Goal: Task Accomplishment & Management: Complete application form

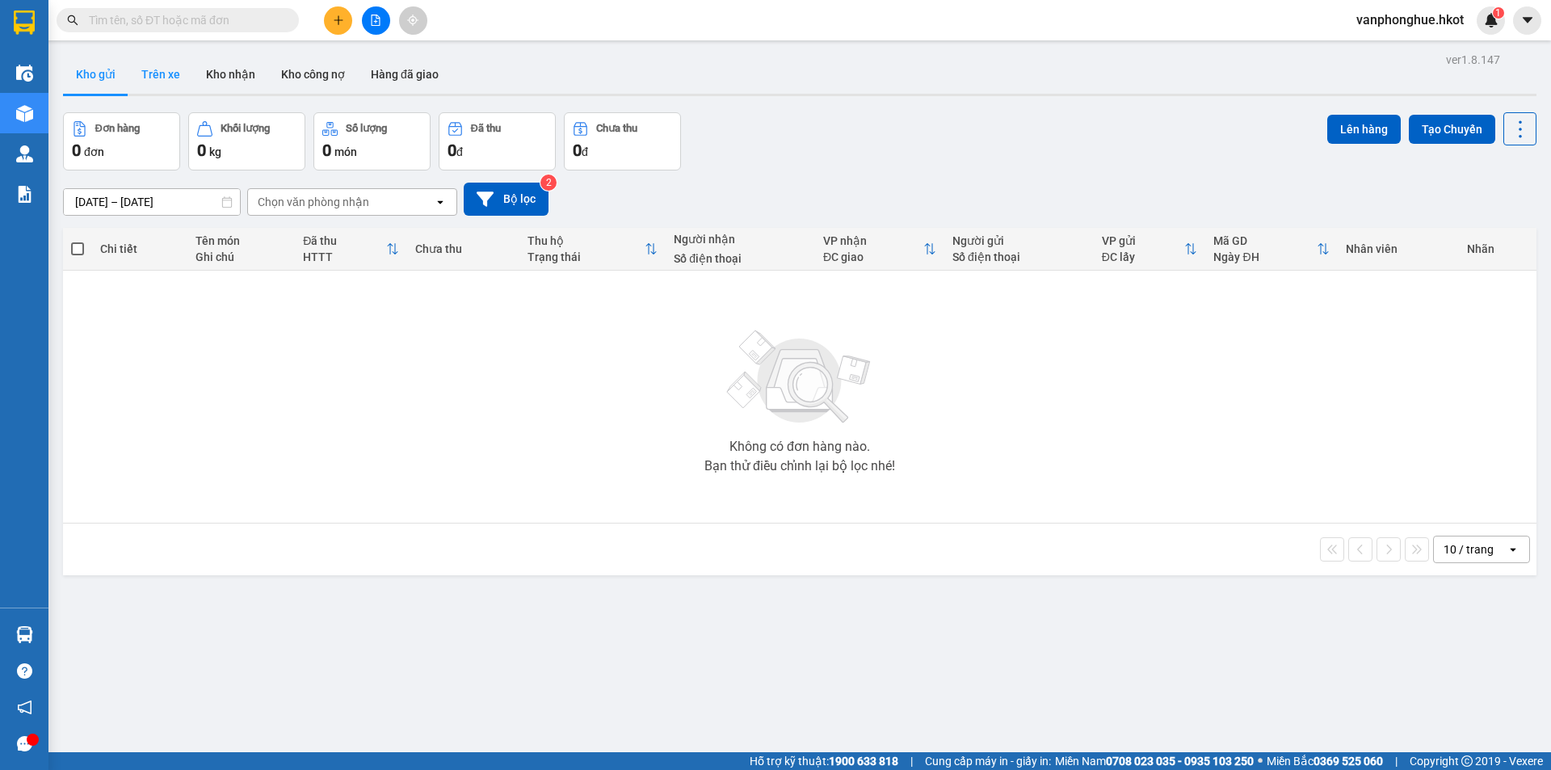
click at [161, 70] on button "Trên xe" at bounding box center [160, 74] width 65 height 39
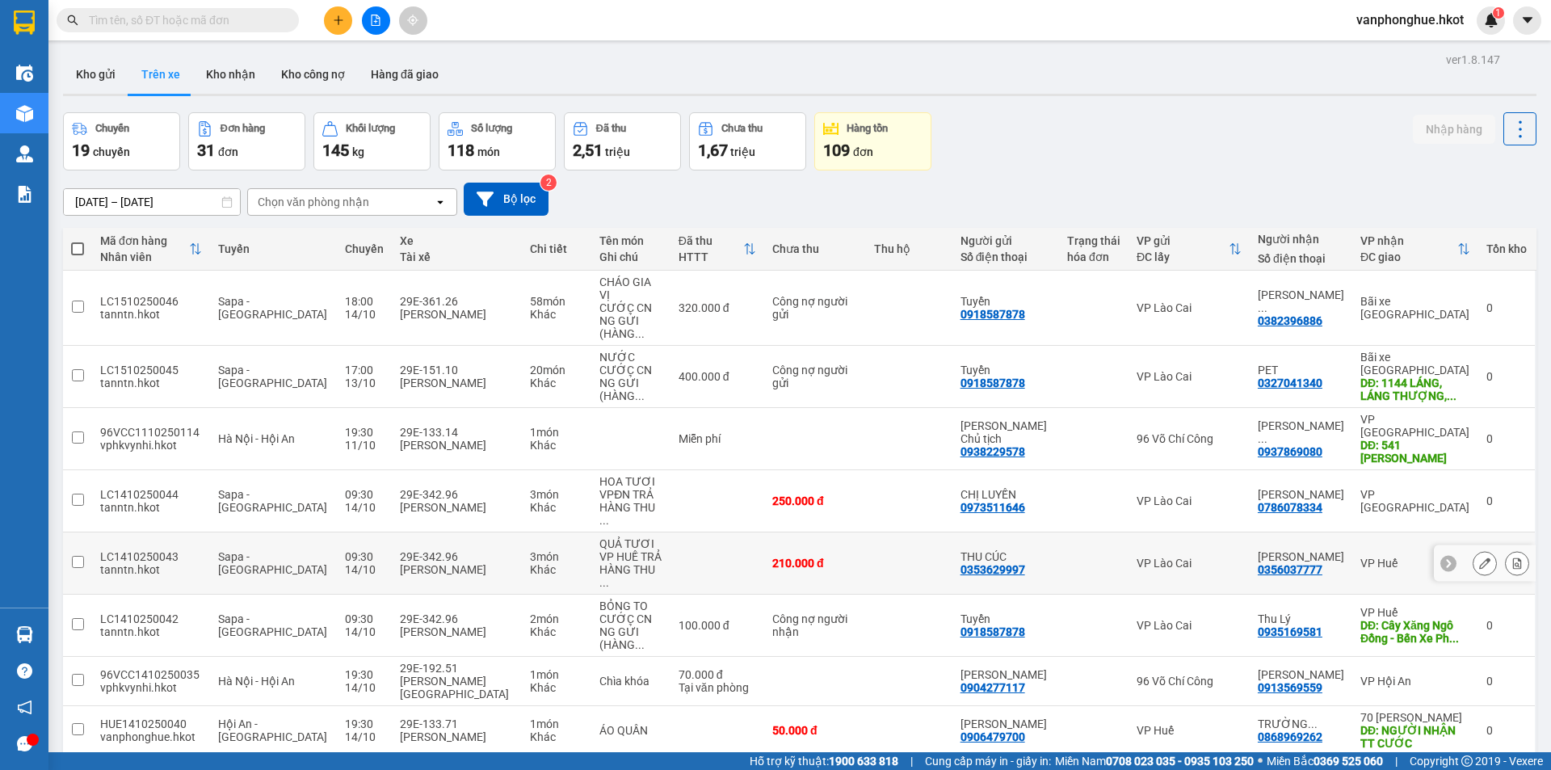
click at [77, 556] on input "checkbox" at bounding box center [78, 562] width 12 height 12
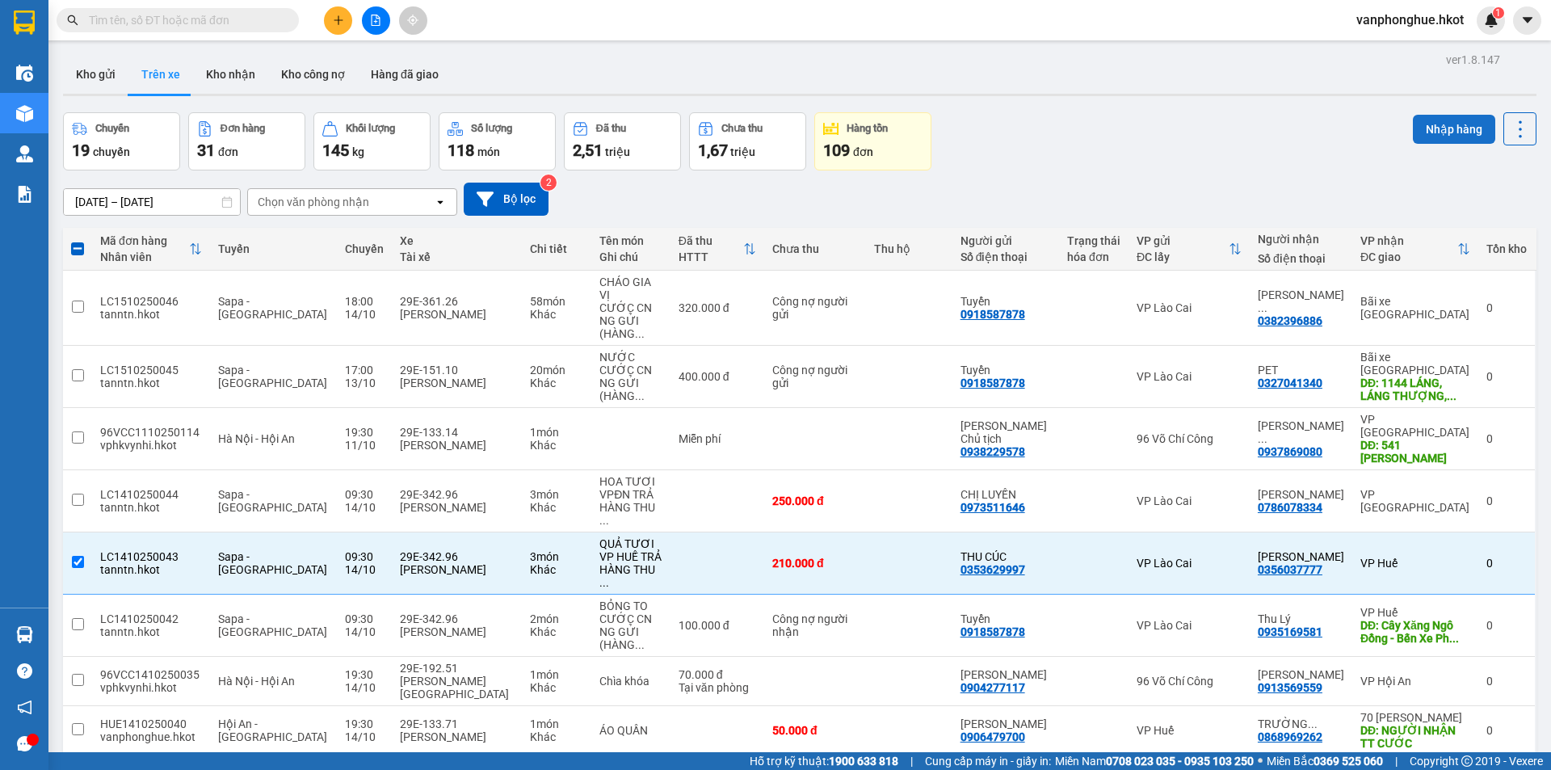
click at [1433, 124] on button "Nhập hàng" at bounding box center [1454, 129] width 82 height 29
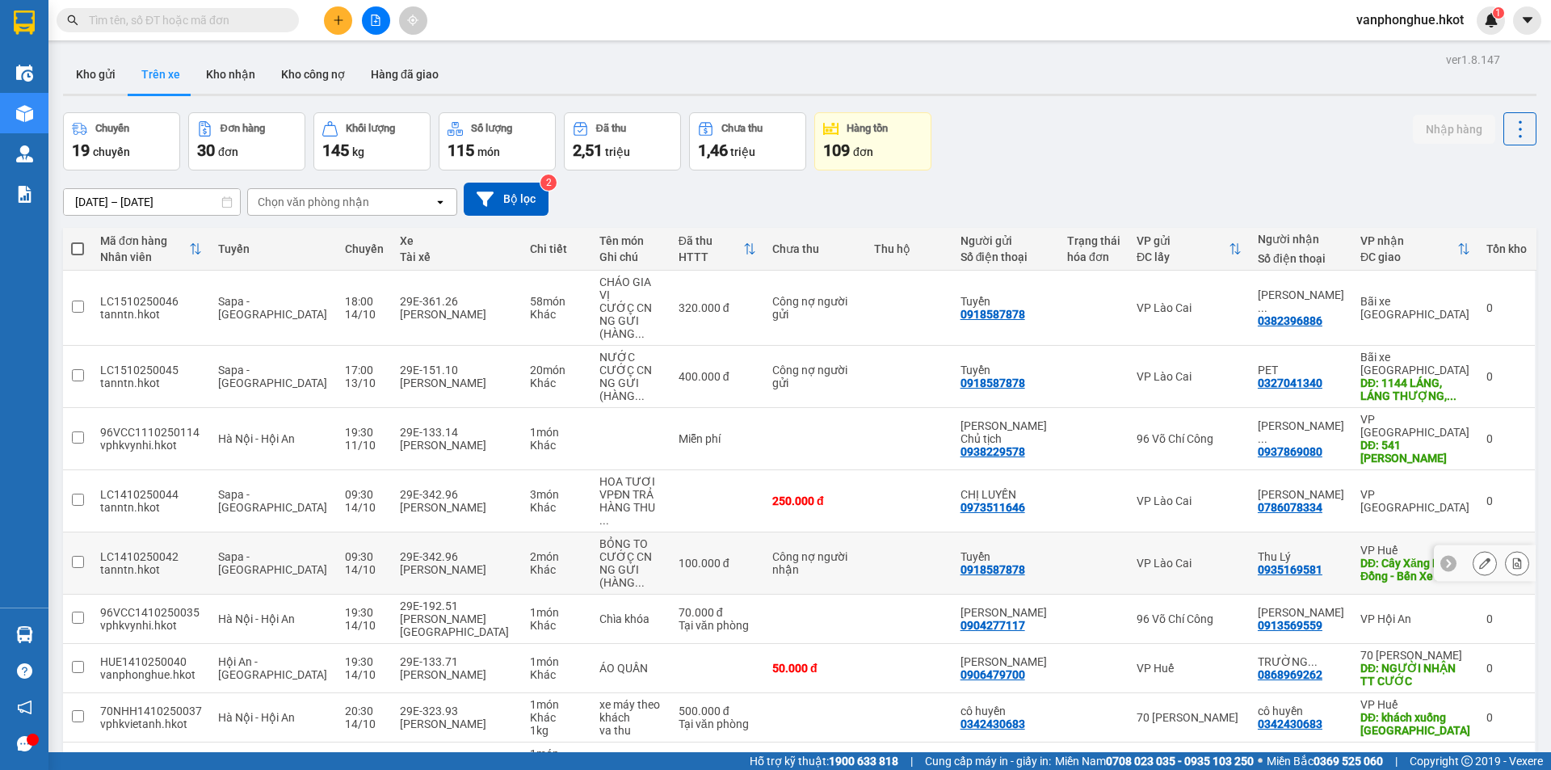
click at [79, 556] on input "checkbox" at bounding box center [78, 562] width 12 height 12
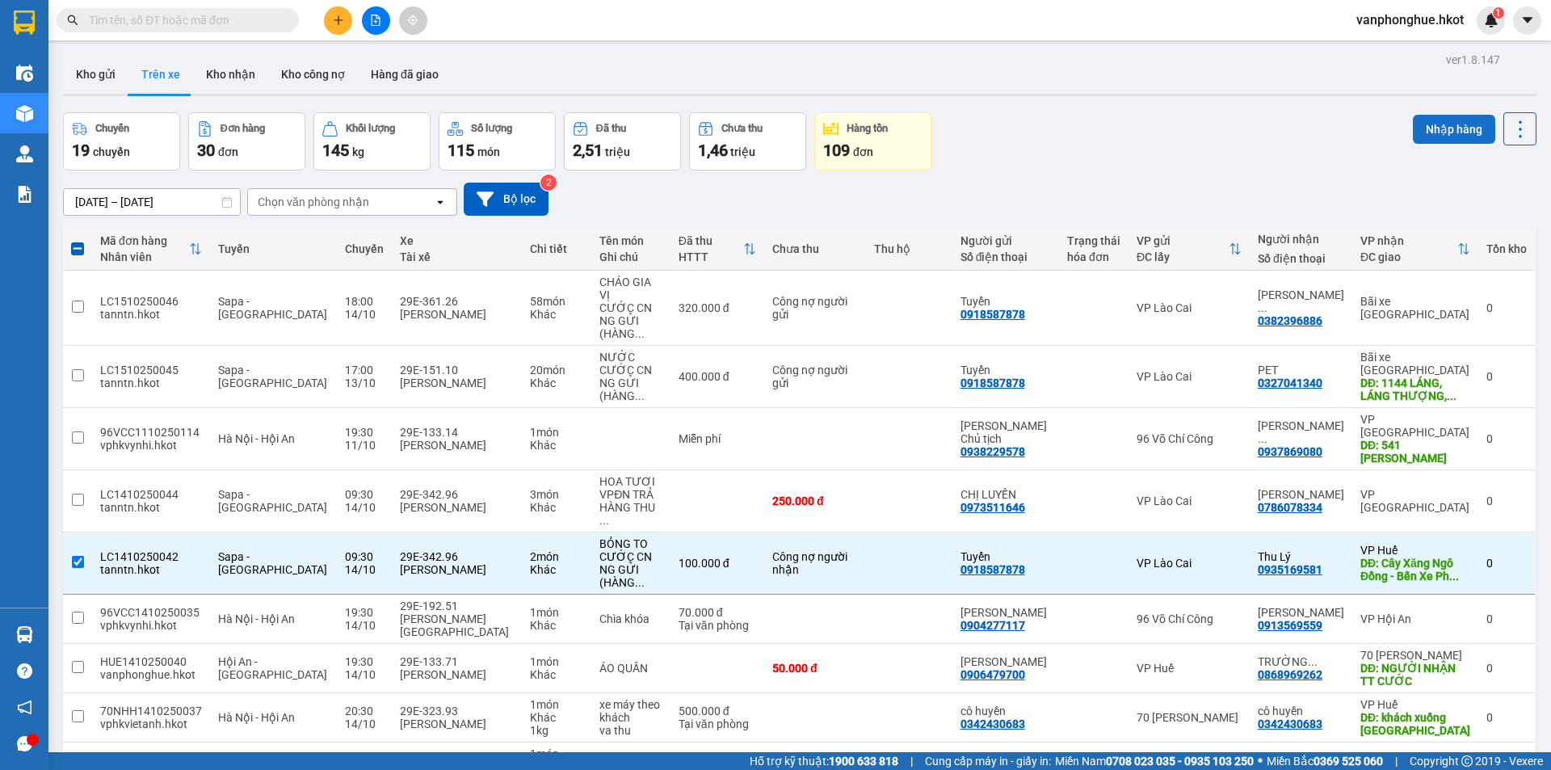
click at [1451, 124] on button "Nhập hàng" at bounding box center [1454, 129] width 82 height 29
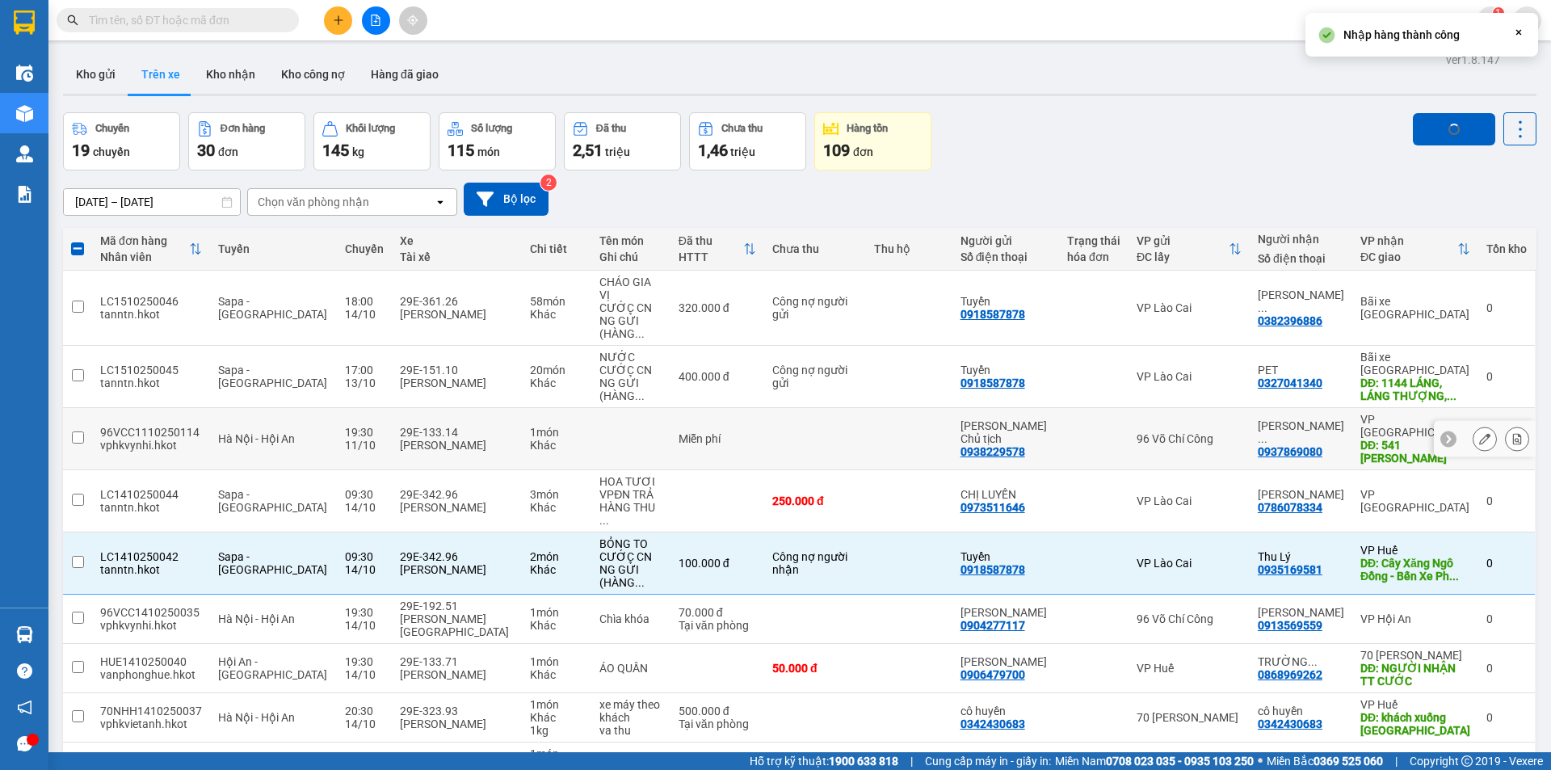
checkbox input "false"
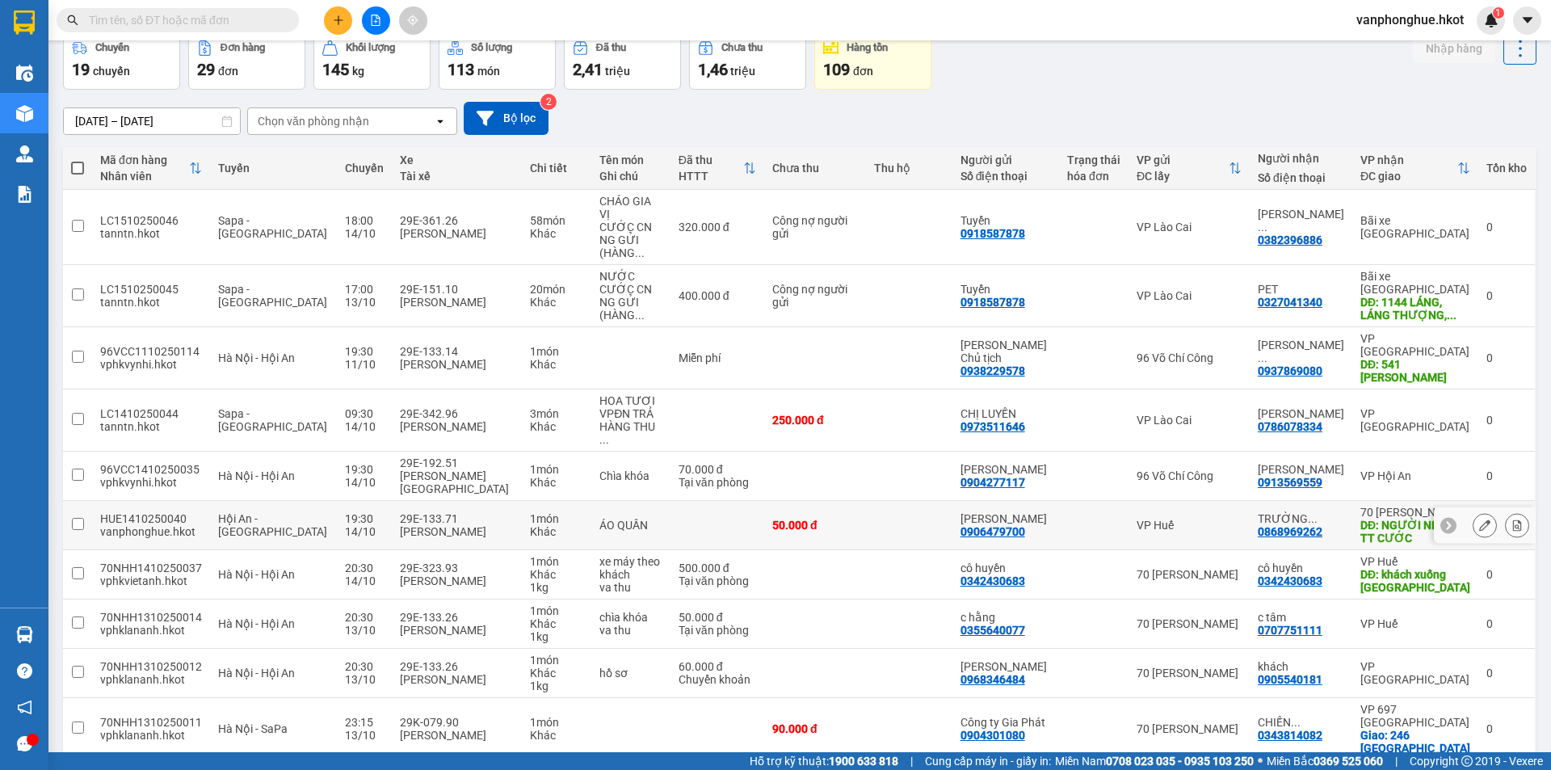
scroll to position [103, 0]
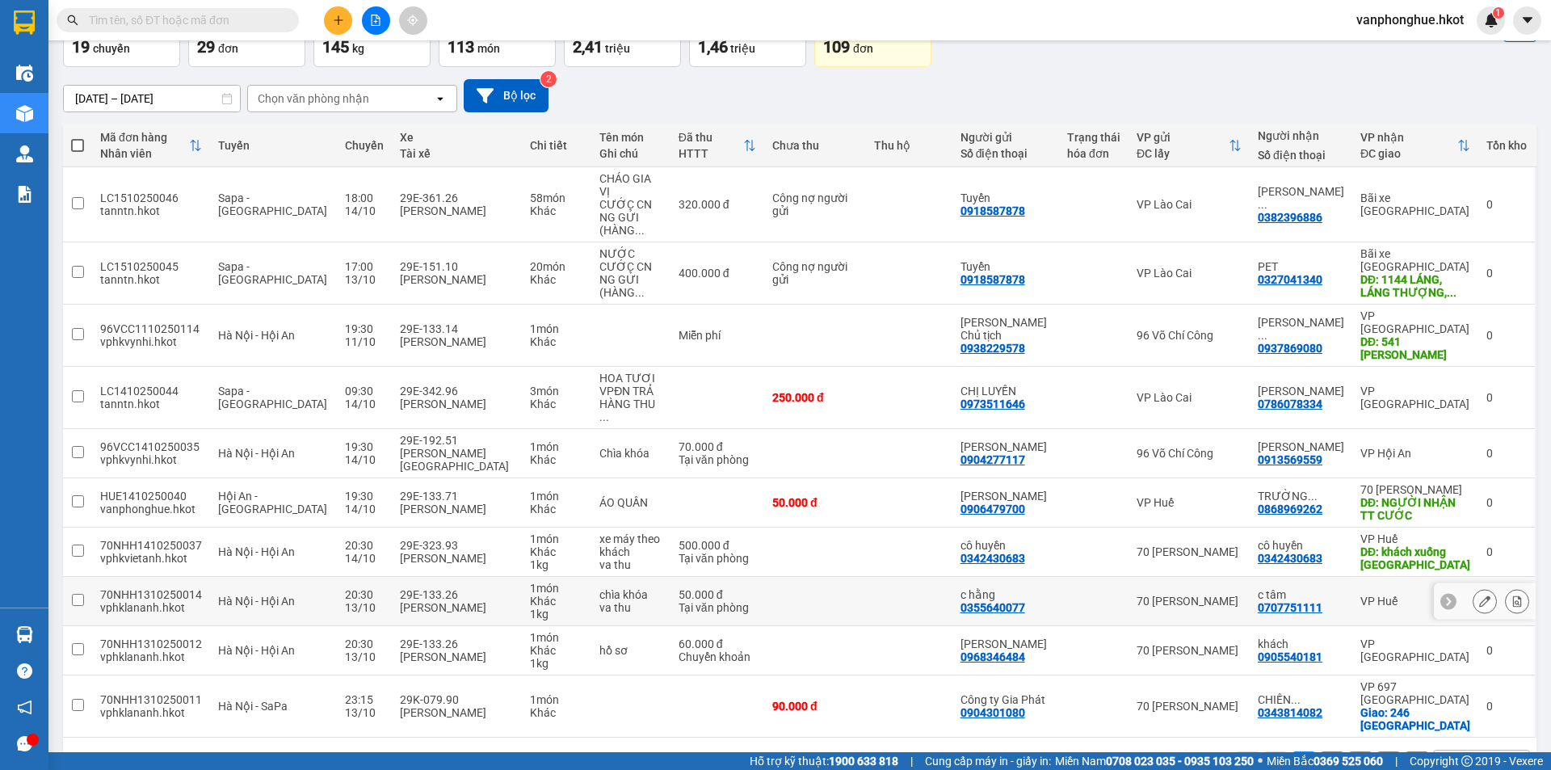
click at [77, 594] on input "checkbox" at bounding box center [78, 600] width 12 height 12
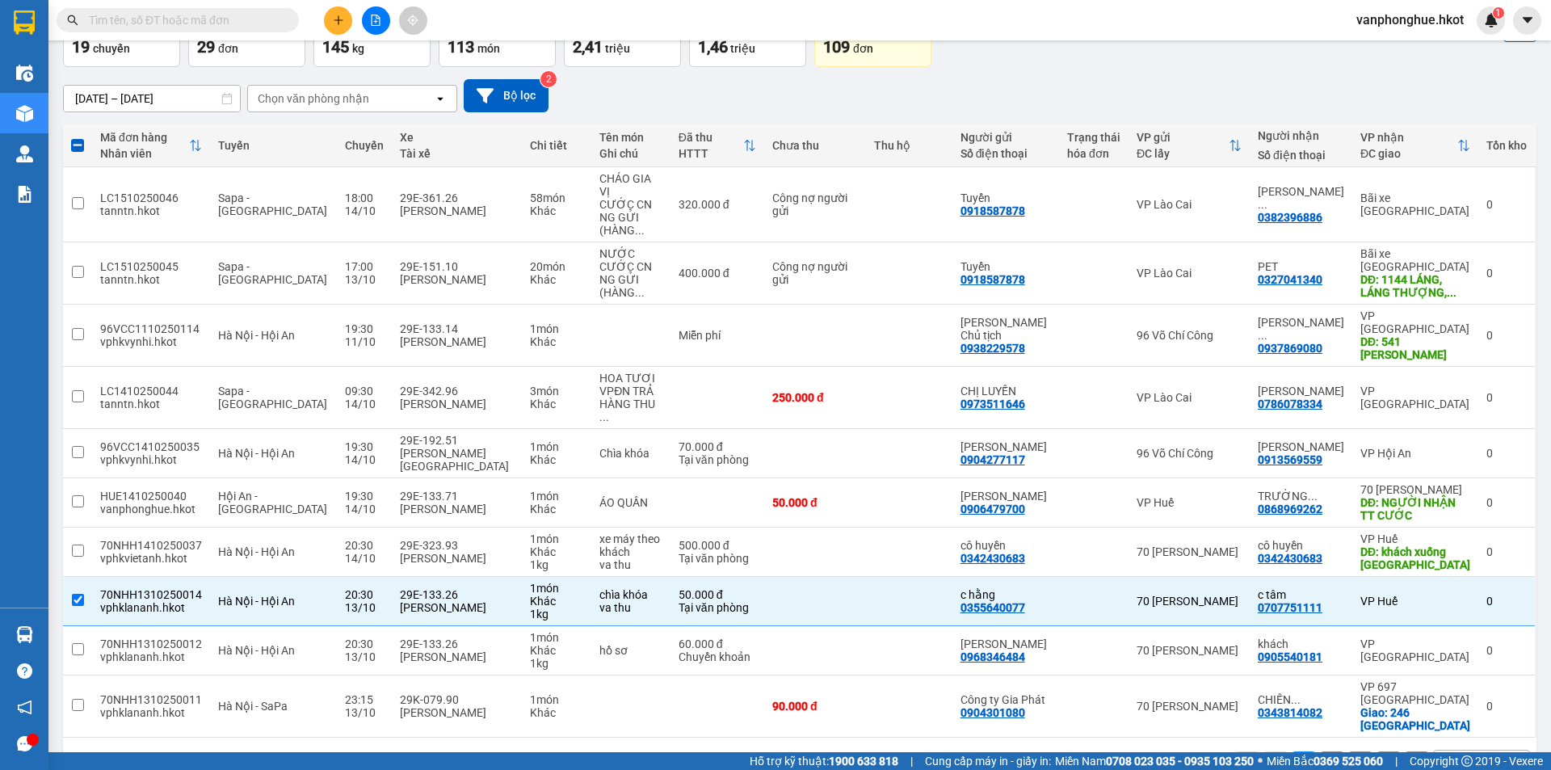
scroll to position [23, 0]
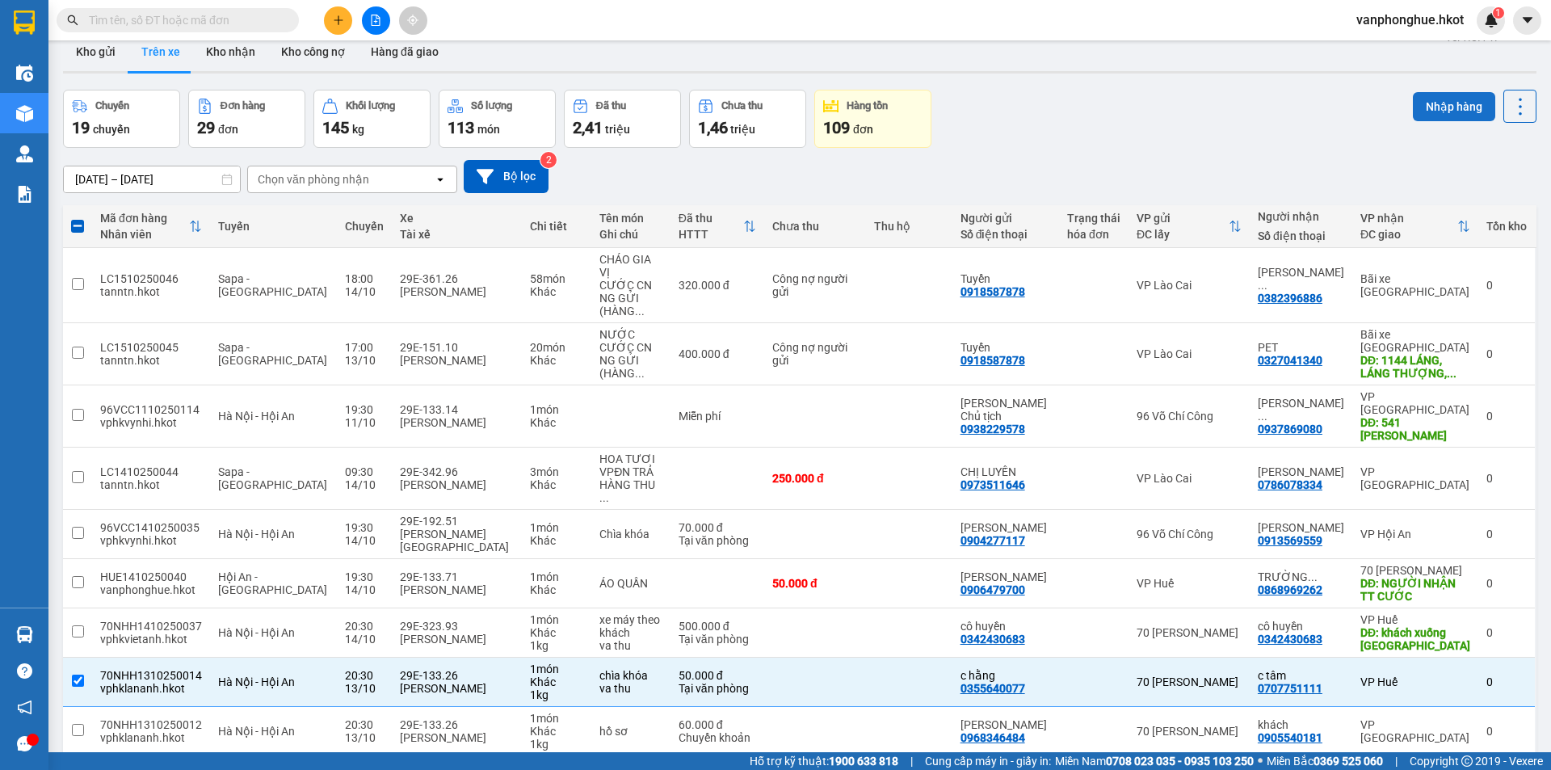
click at [1433, 107] on button "Nhập hàng" at bounding box center [1454, 106] width 82 height 29
checkbox input "false"
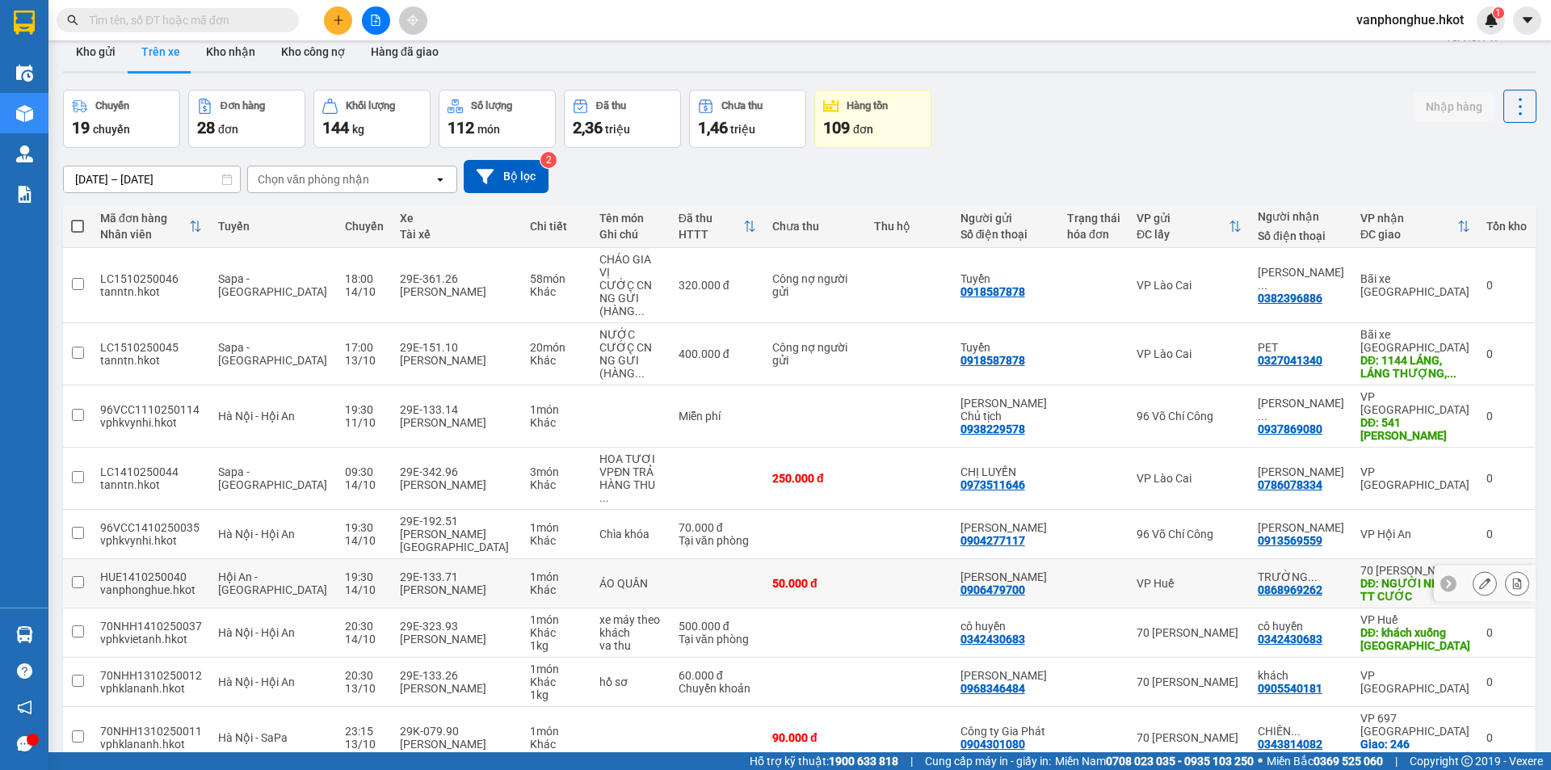
scroll to position [103, 0]
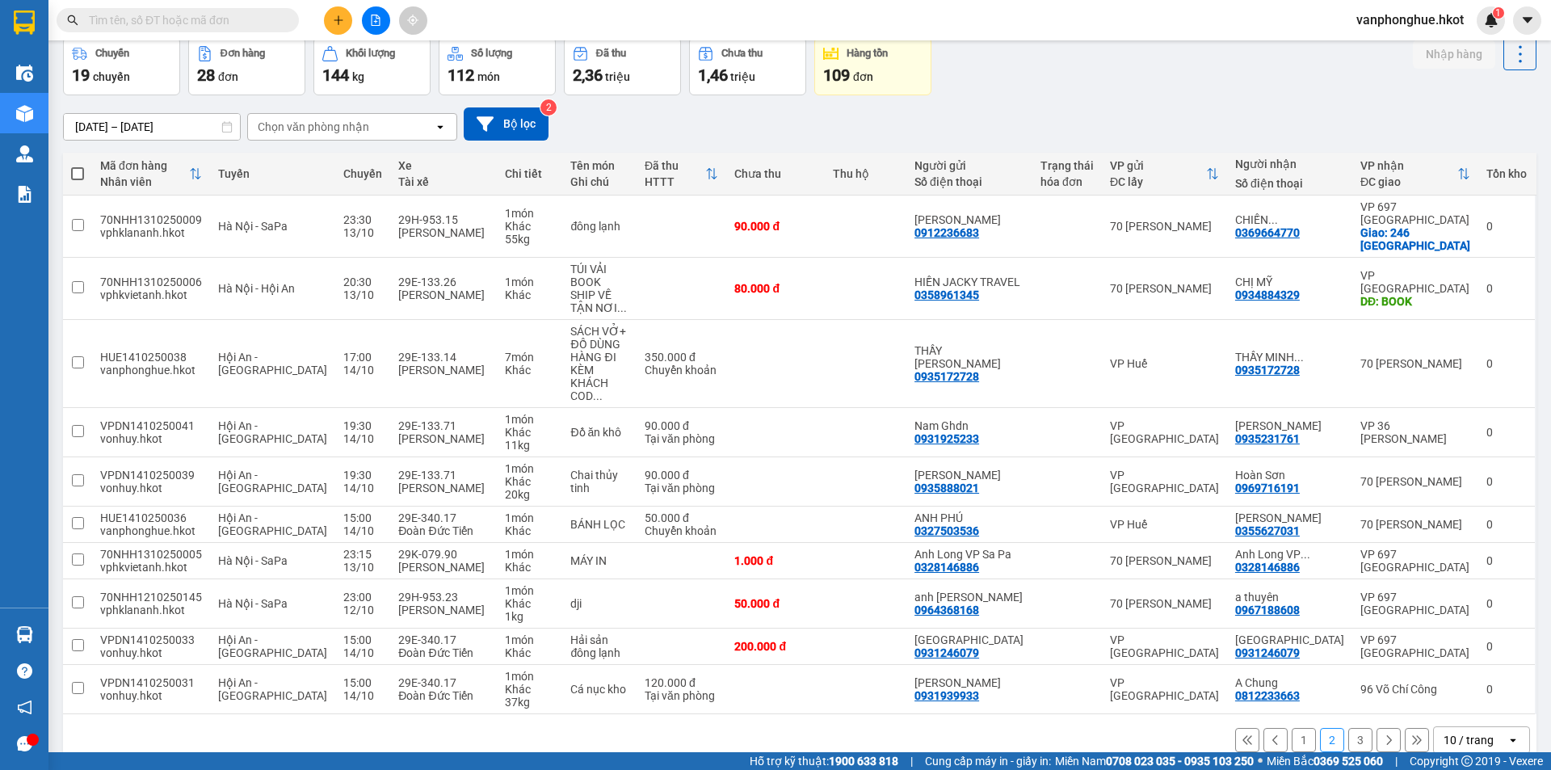
scroll to position [78, 0]
click at [1348, 725] on button "3" at bounding box center [1360, 737] width 24 height 24
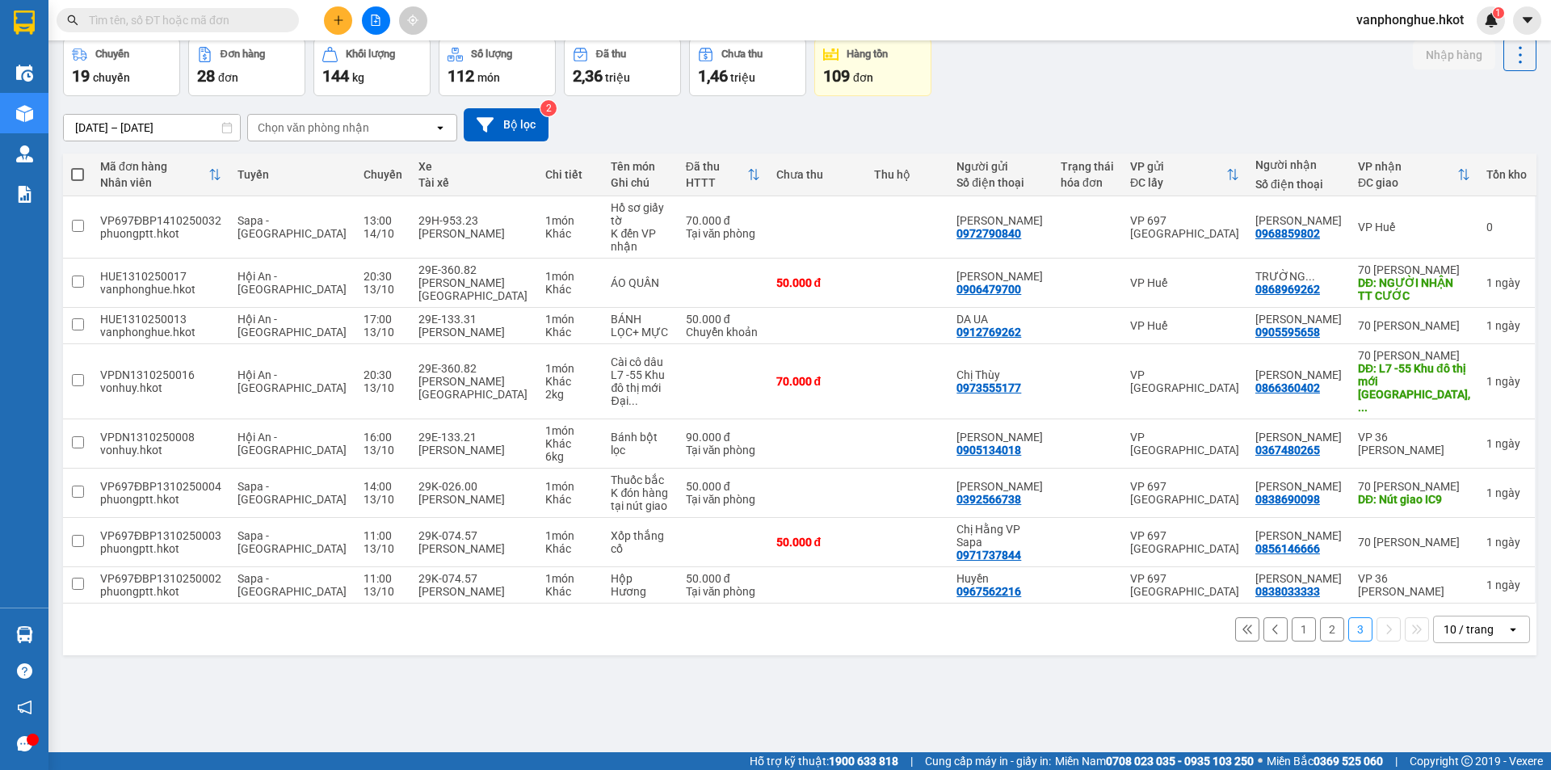
scroll to position [0, 0]
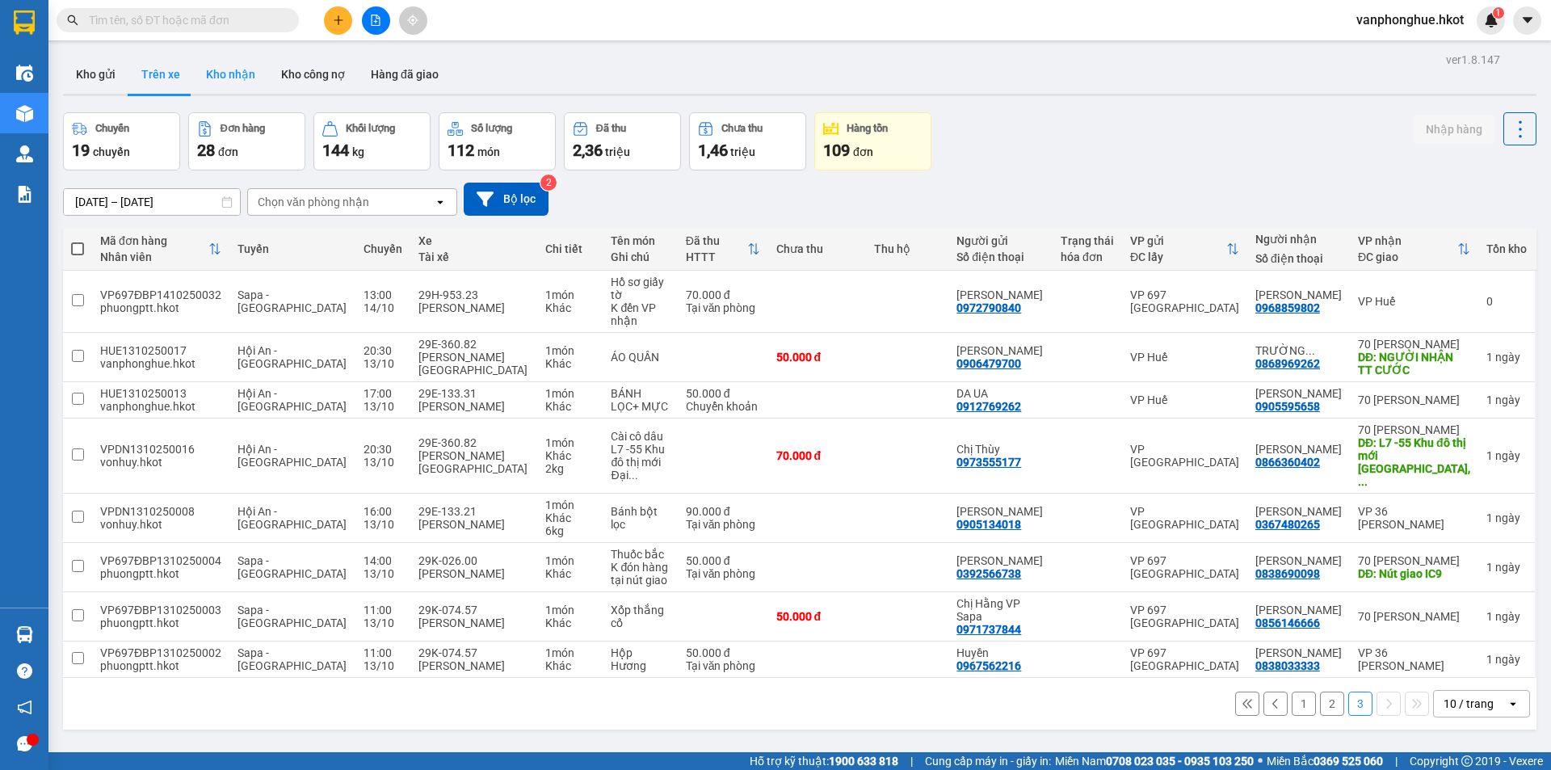
click at [225, 68] on button "Kho nhận" at bounding box center [230, 74] width 75 height 39
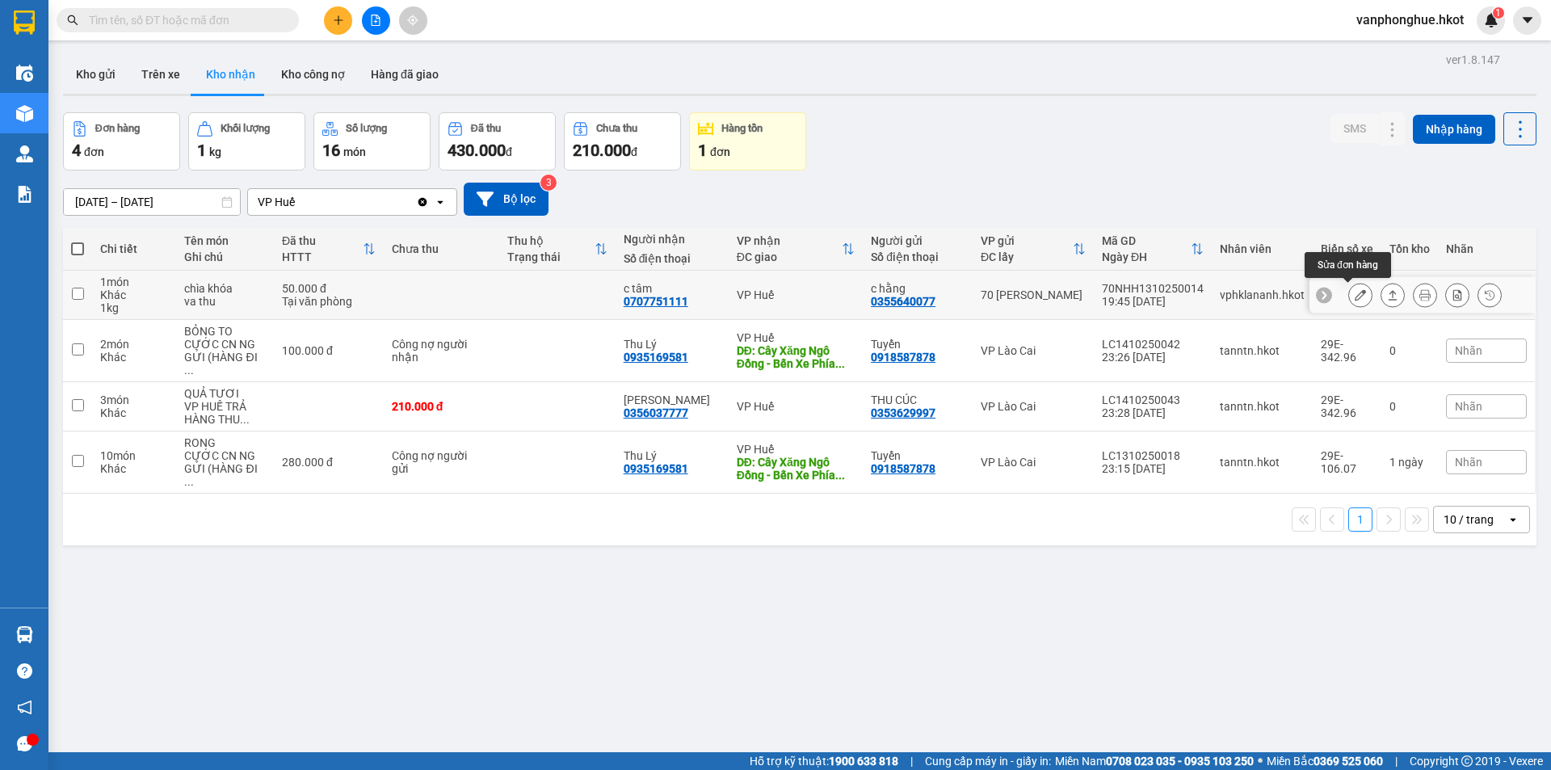
click at [1355, 291] on icon at bounding box center [1360, 294] width 11 height 11
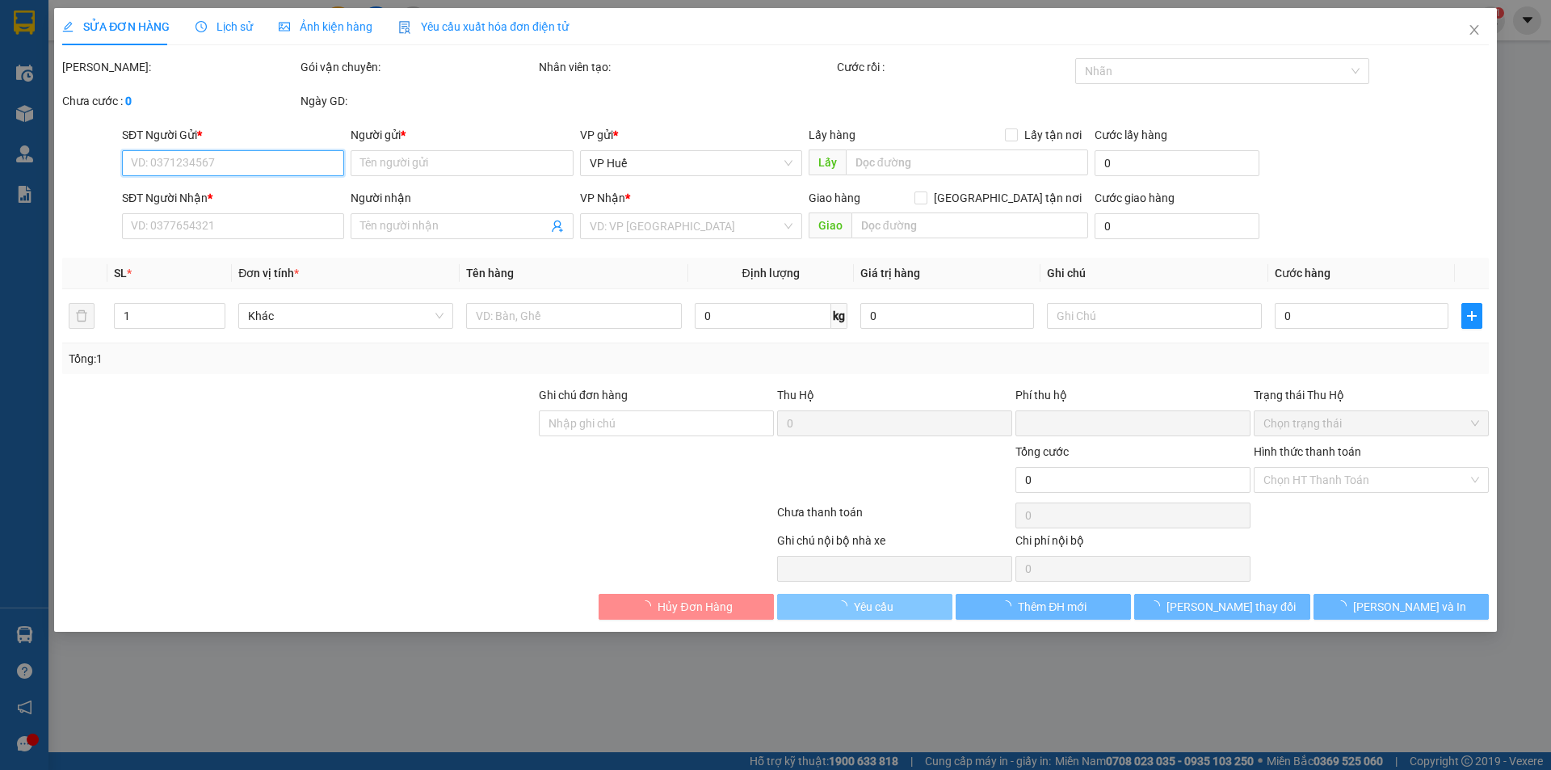
type input "0355640077"
type input "c hằng"
type input "0707751111"
type input "c tâm"
type input "0"
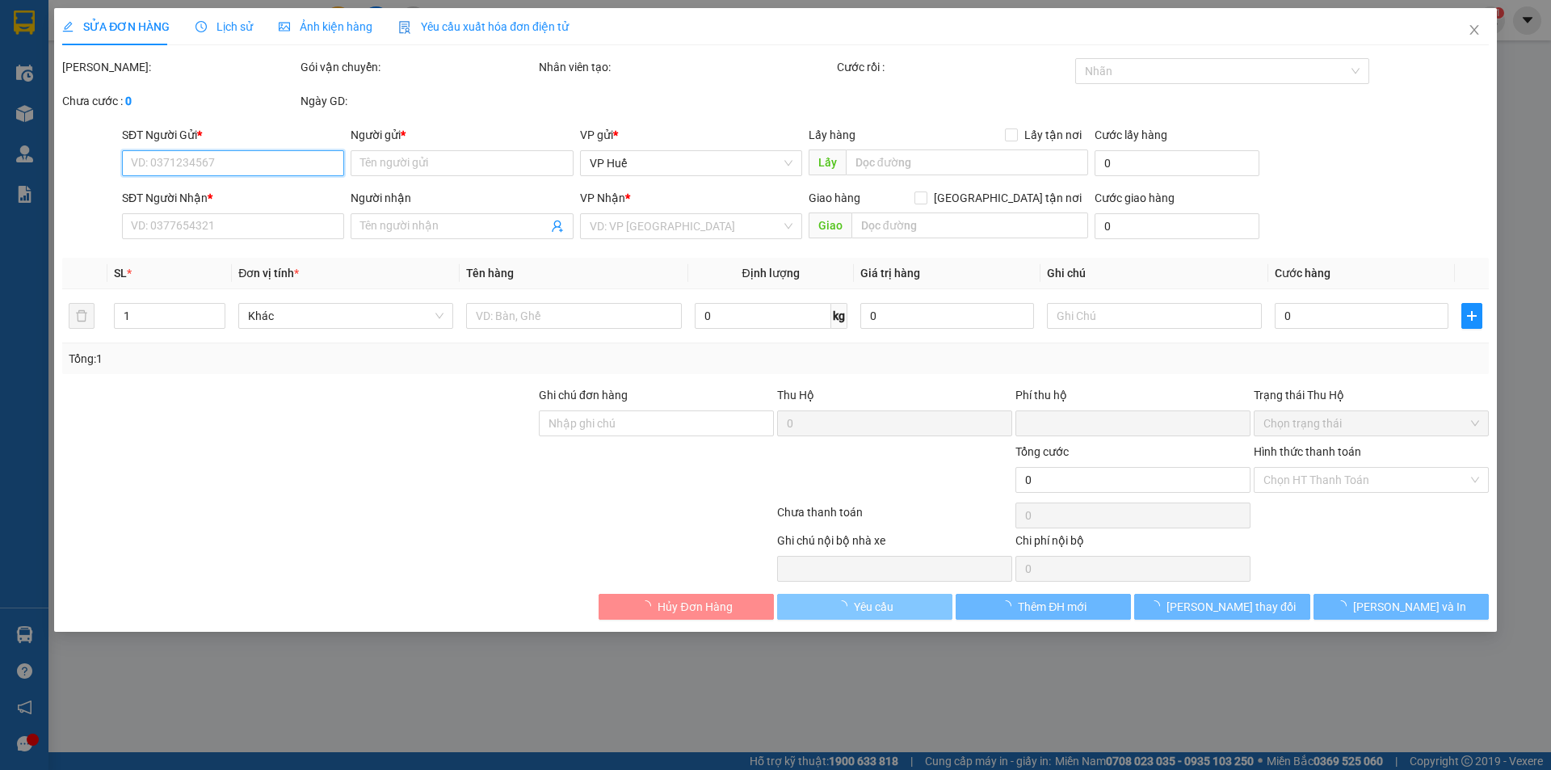
type input "50.000"
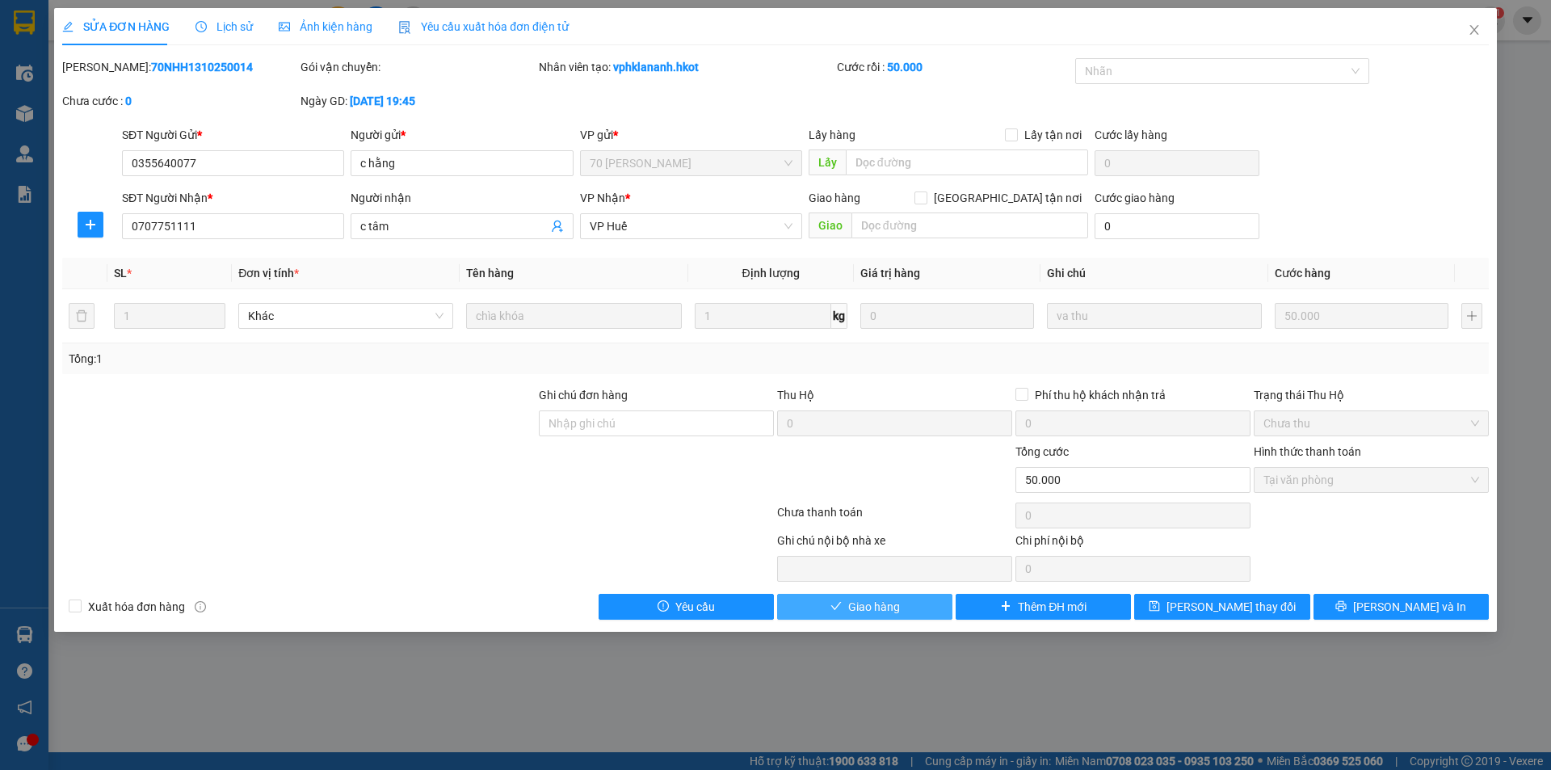
click at [872, 602] on span "Giao hàng" at bounding box center [874, 607] width 52 height 18
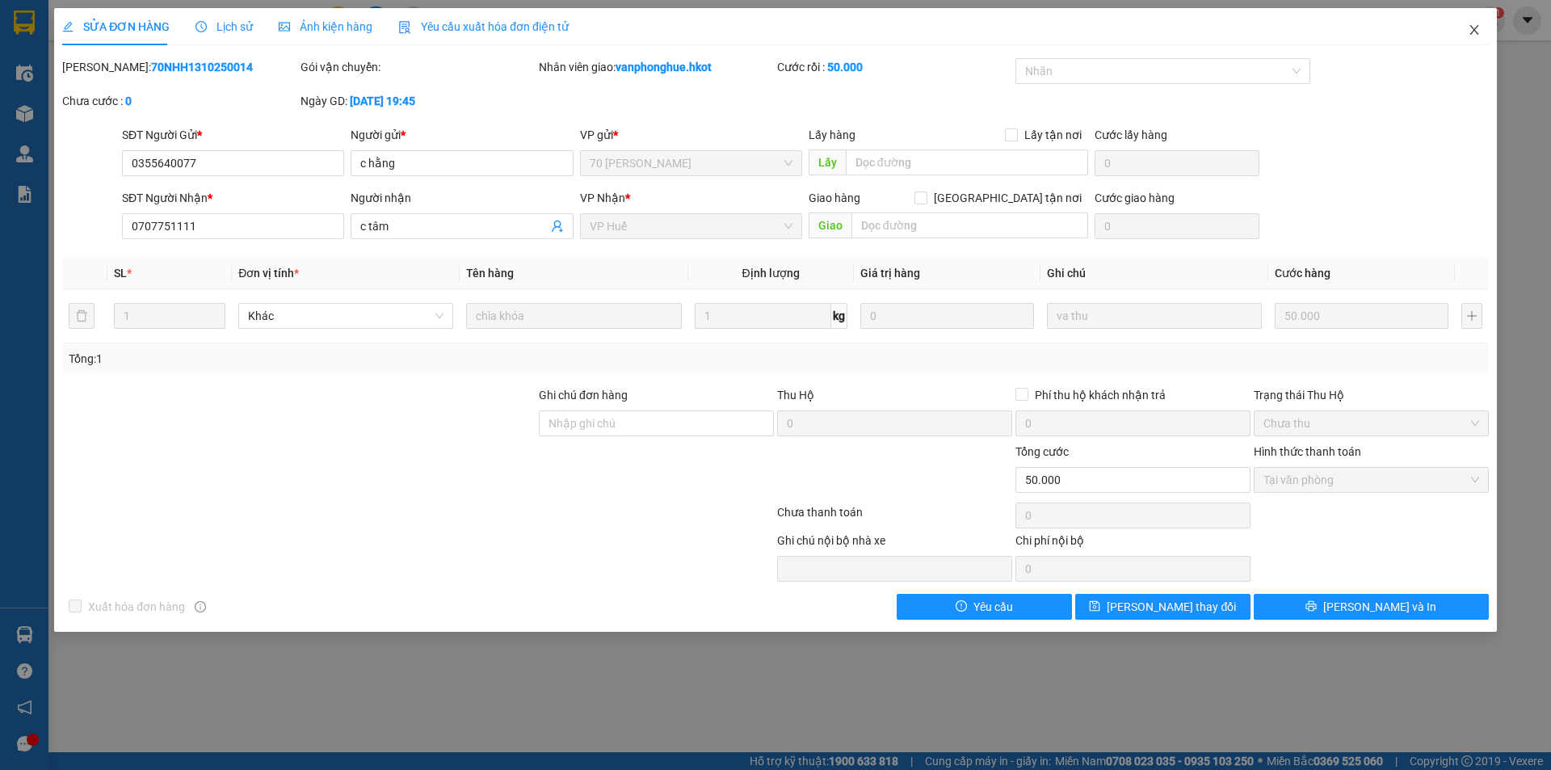
click at [1475, 31] on icon "close" at bounding box center [1474, 29] width 13 height 13
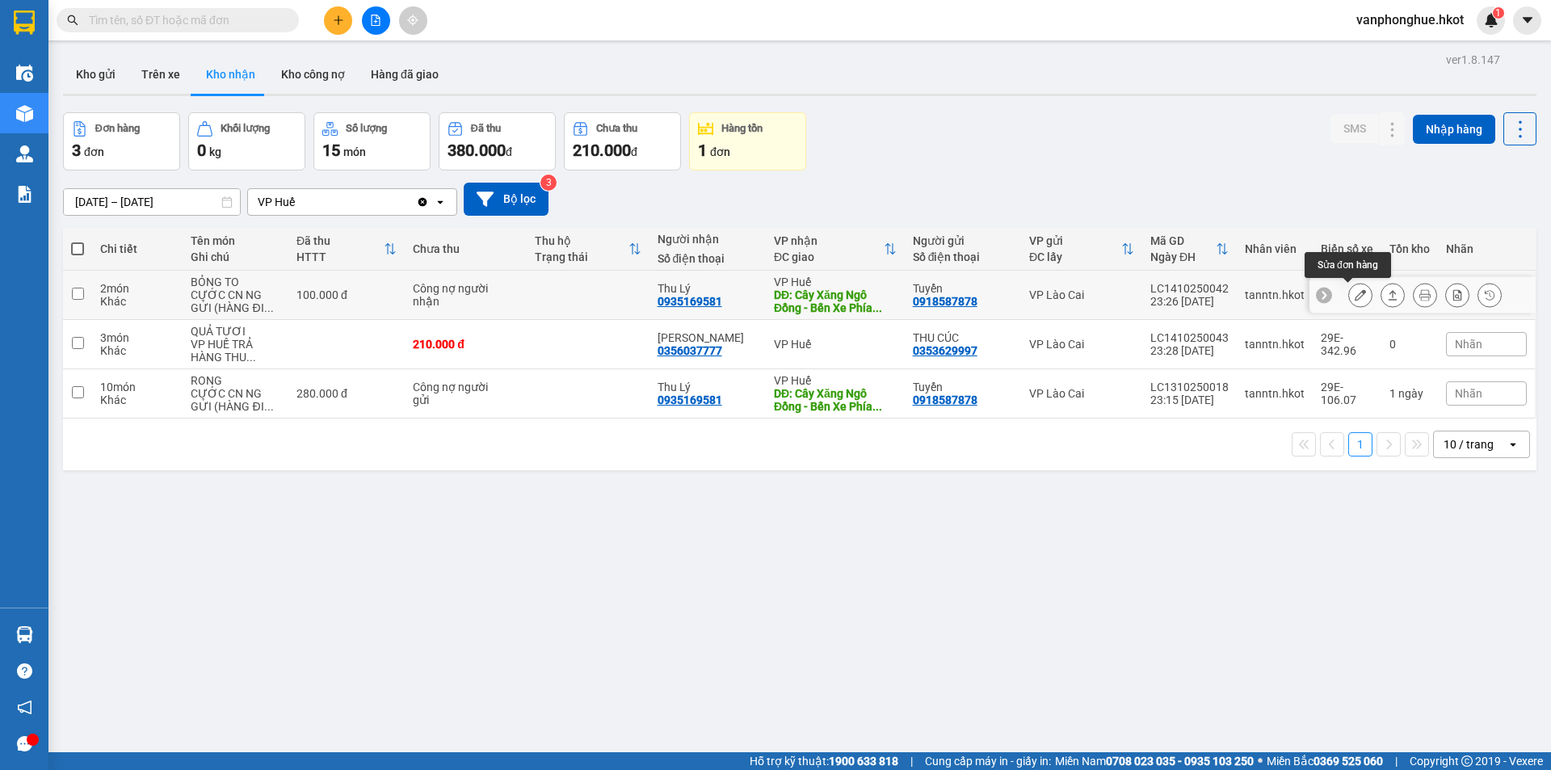
click at [1355, 294] on icon at bounding box center [1360, 294] width 11 height 11
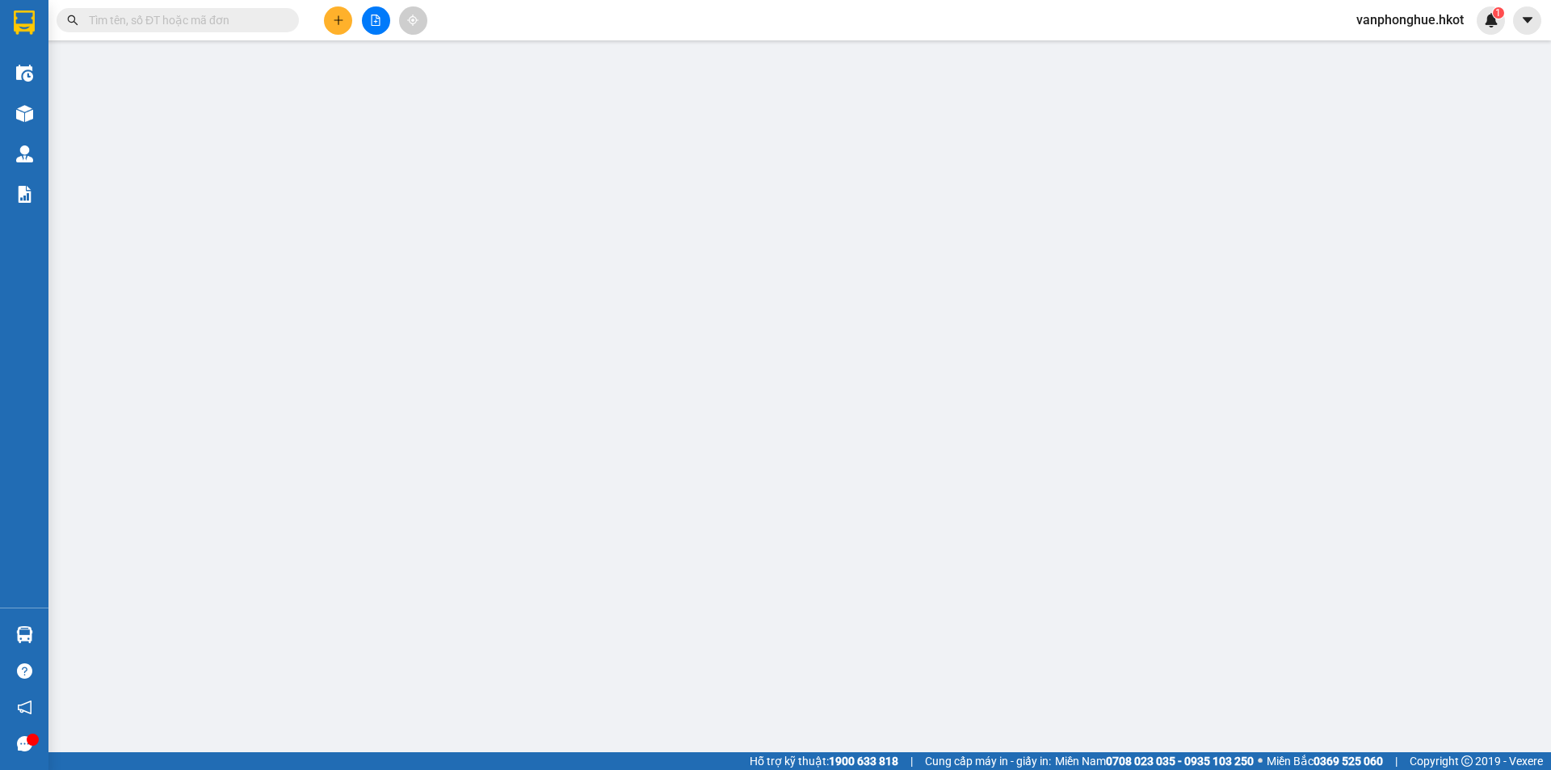
type input "0918587878"
type input "Tuyển"
type input "0935169581"
type input "Thu Lý"
type input "Cây Xăng Ngô Đồng - Bến Xe Phía [GEOGRAPHIC_DATA]"
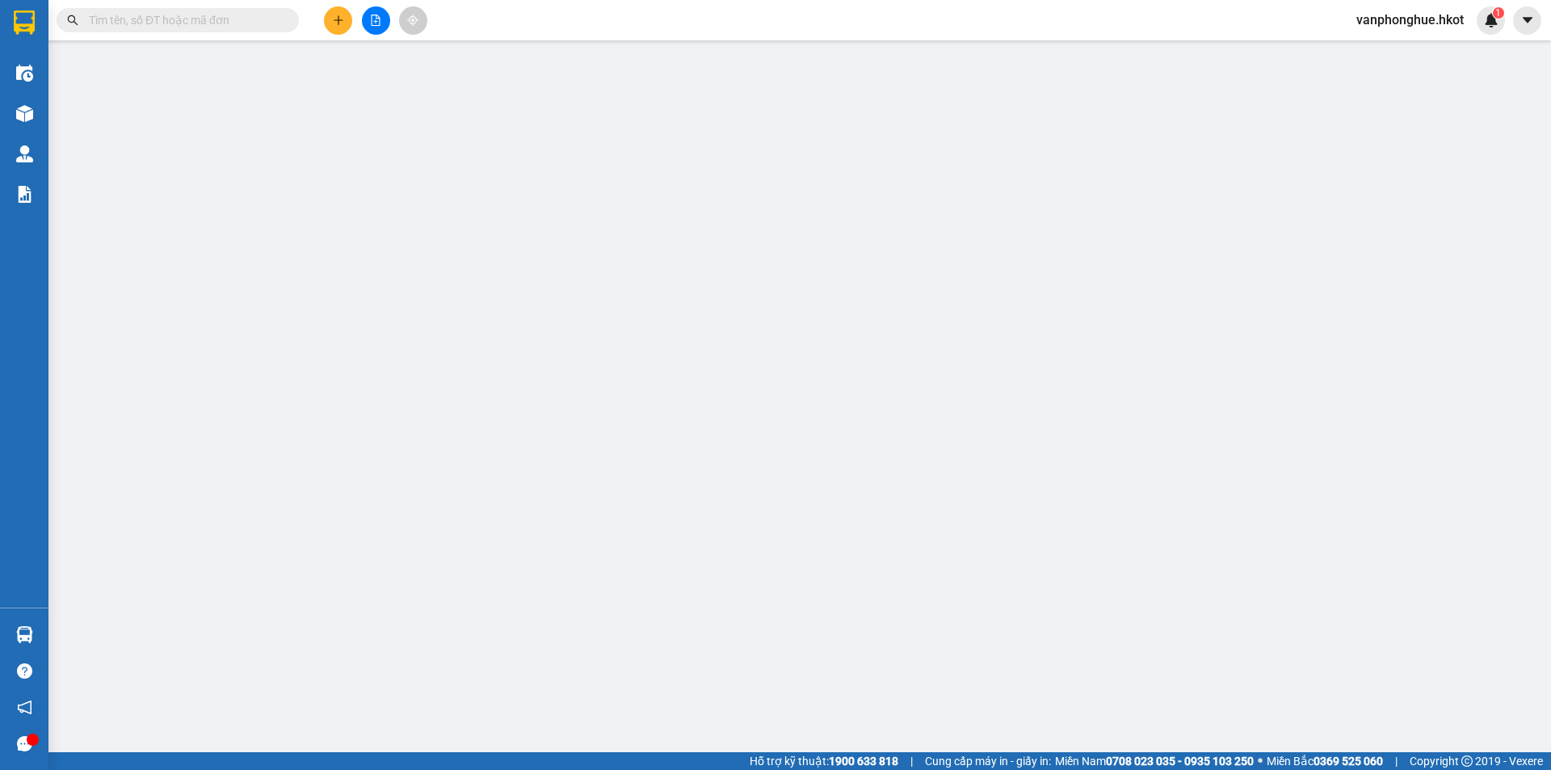
type input "0"
type input "100.000"
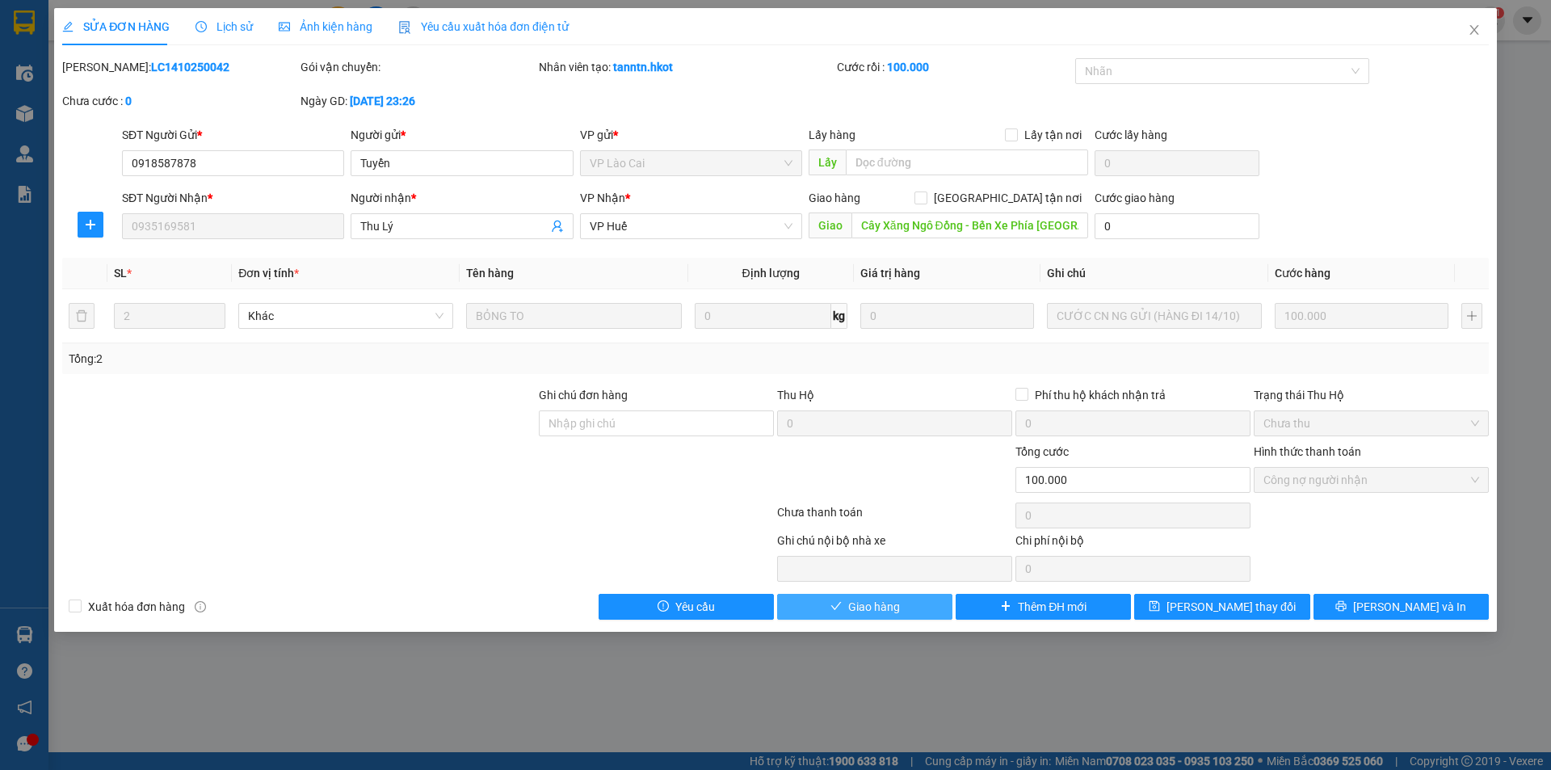
click at [872, 608] on span "Giao hàng" at bounding box center [874, 607] width 52 height 18
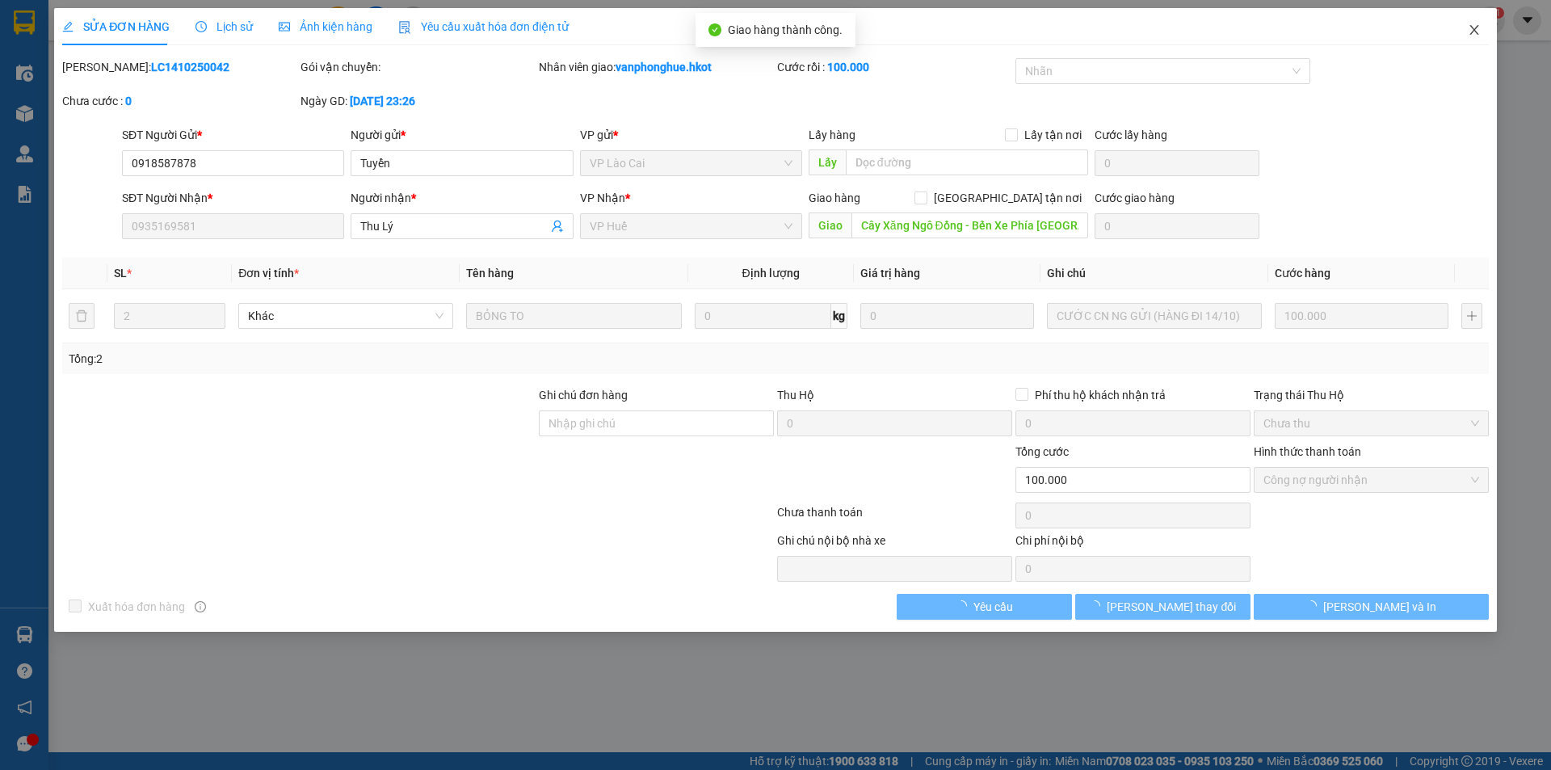
click at [1477, 27] on icon "close" at bounding box center [1473, 30] width 9 height 10
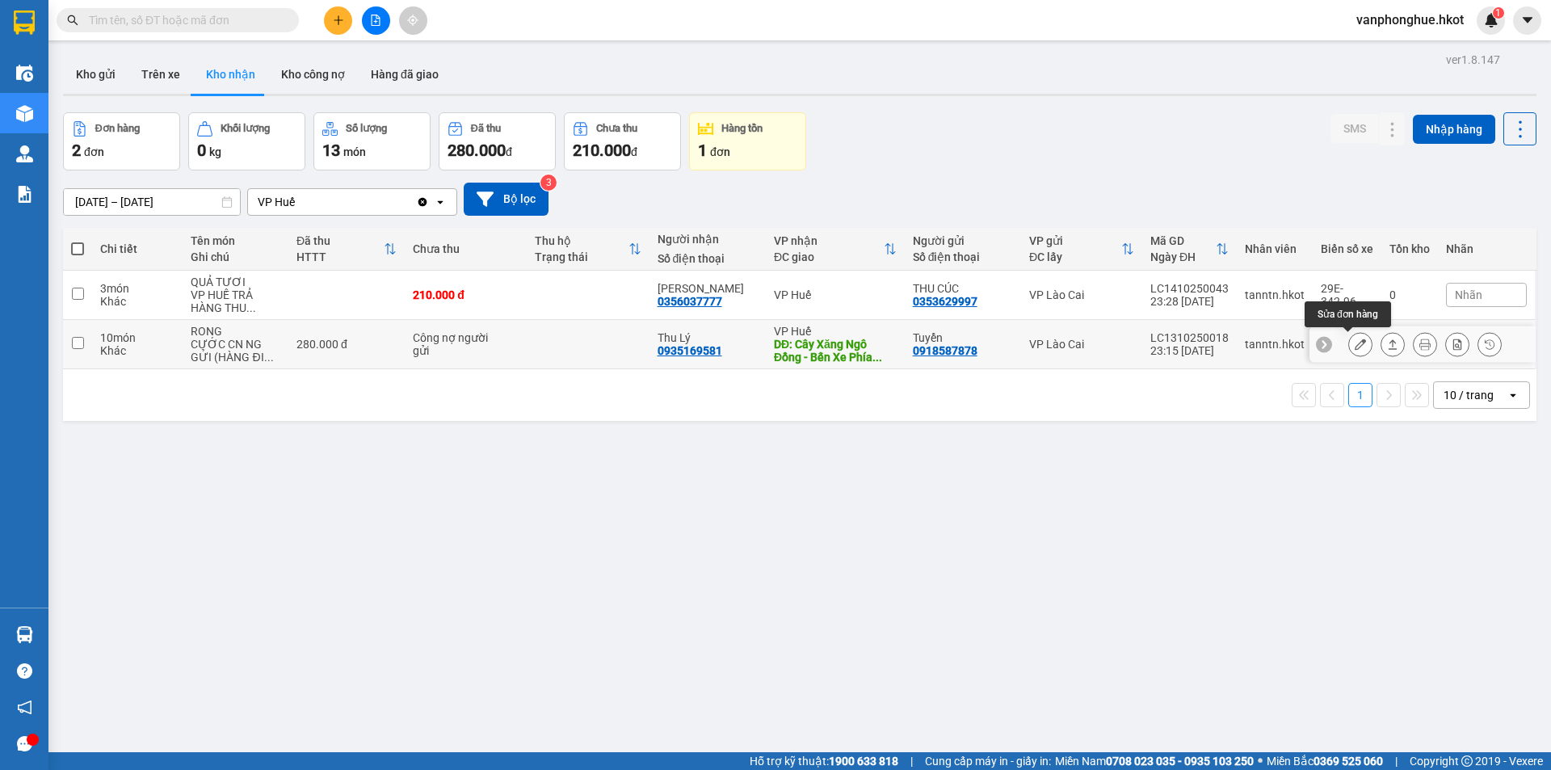
click at [1355, 346] on icon at bounding box center [1360, 343] width 11 height 11
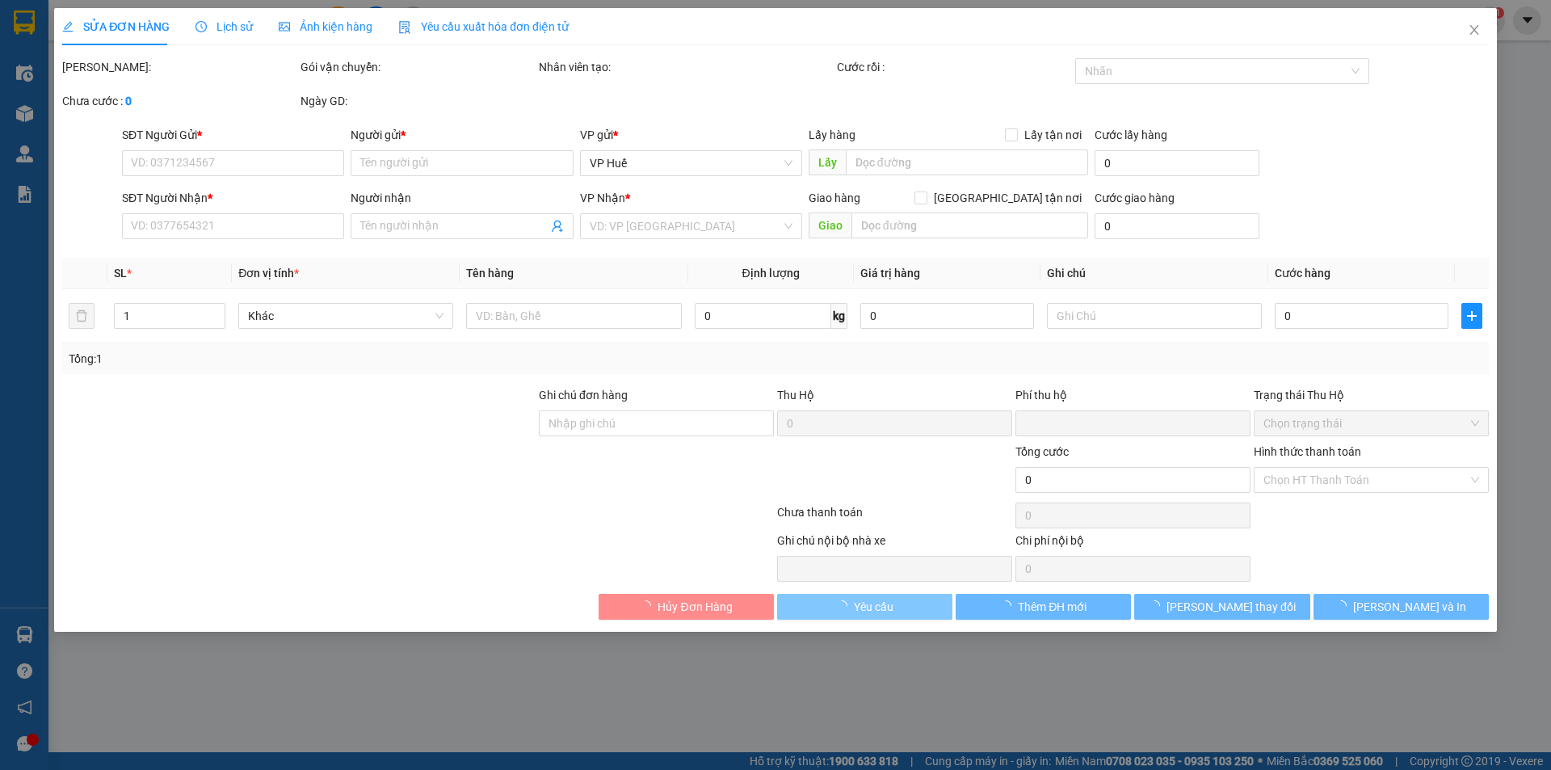
type input "0918587878"
type input "Tuyển"
type input "0935169581"
type input "Thu Lý"
type input "Cây Xăng Ngô Đồng - Bến Xe Phía [GEOGRAPHIC_DATA]"
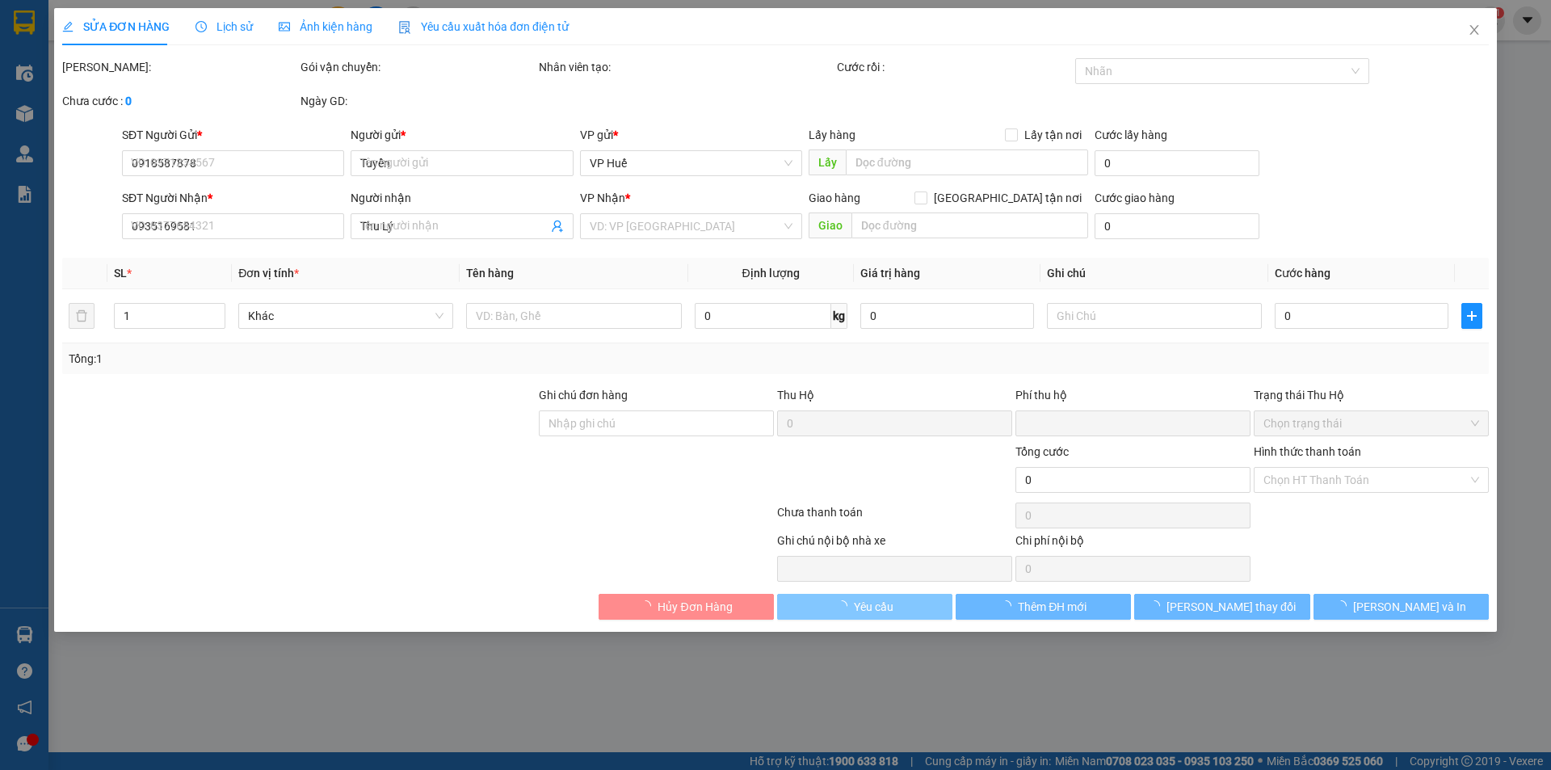
type input "0"
type input "280.000"
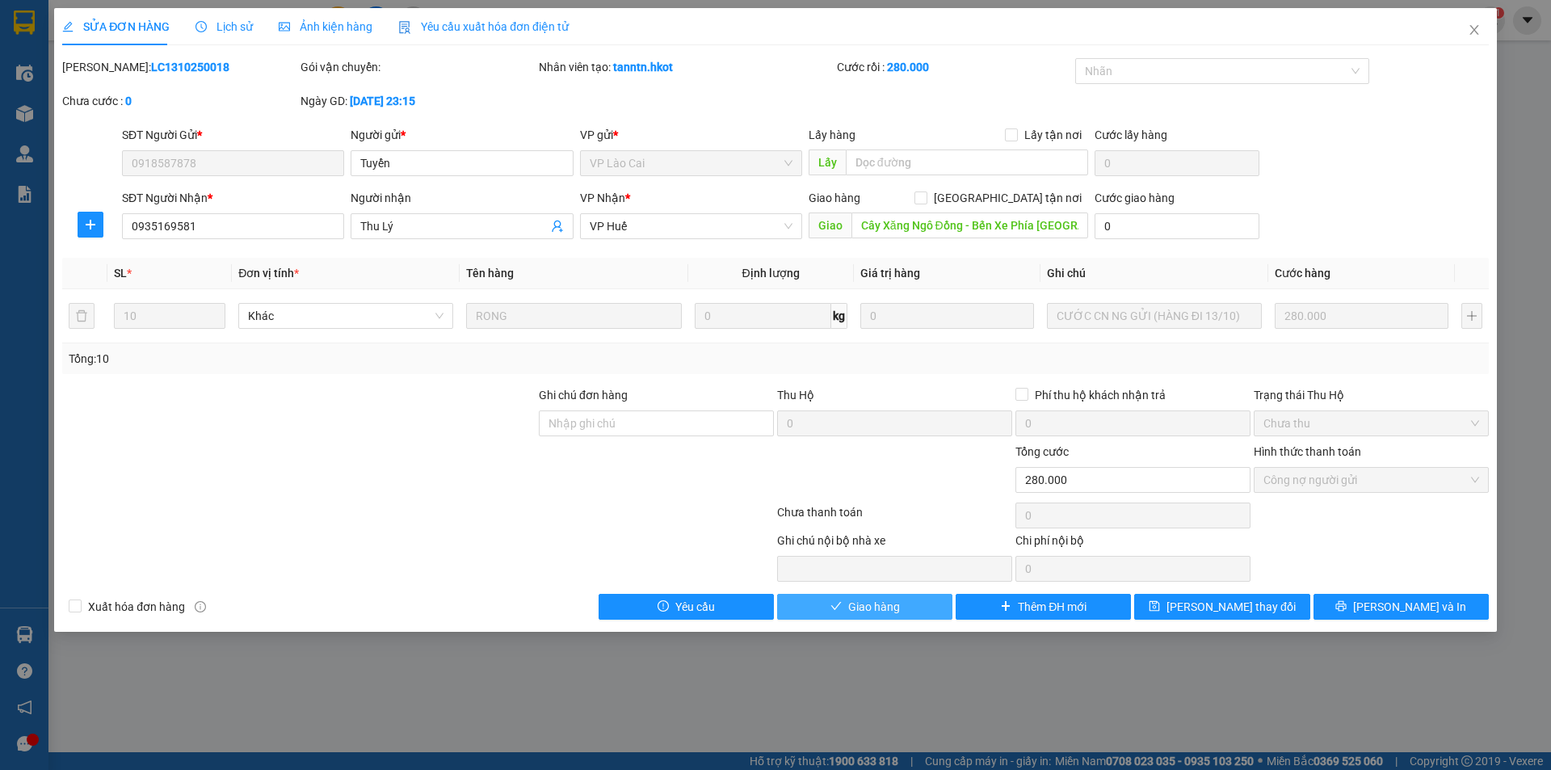
click at [865, 605] on span "Giao hàng" at bounding box center [874, 607] width 52 height 18
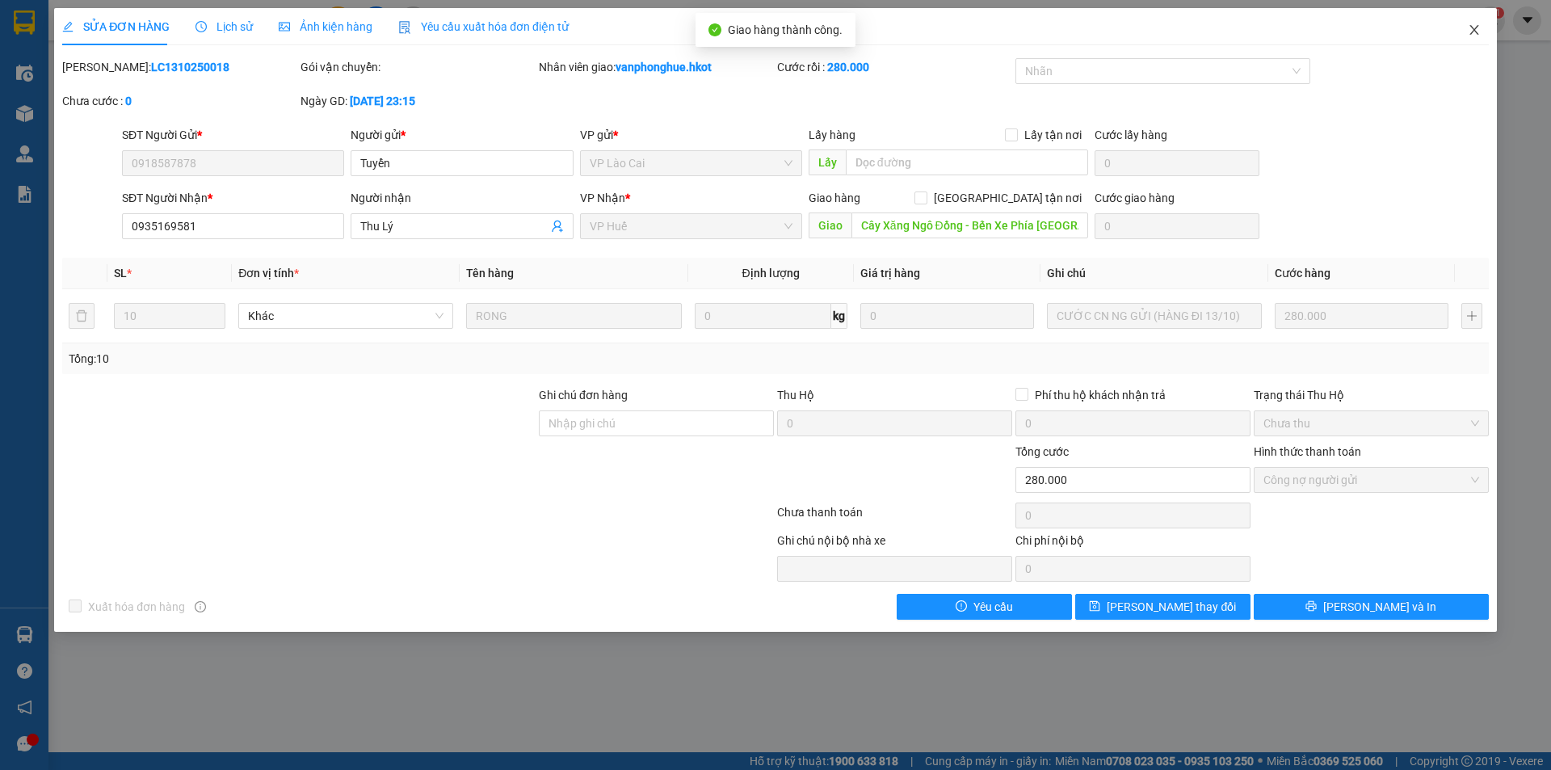
click at [1475, 27] on icon "close" at bounding box center [1474, 29] width 13 height 13
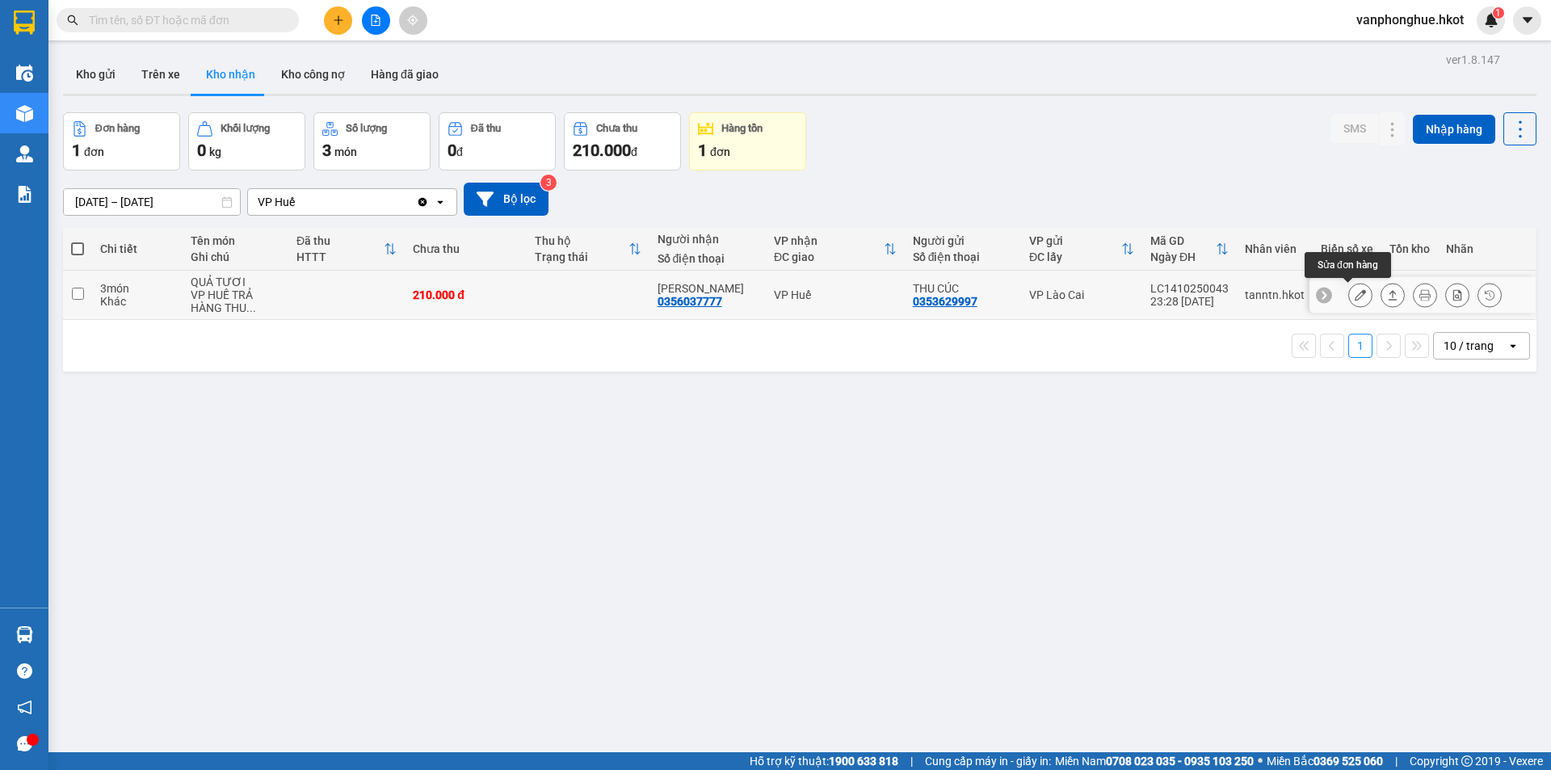
click at [1355, 296] on icon at bounding box center [1360, 294] width 11 height 11
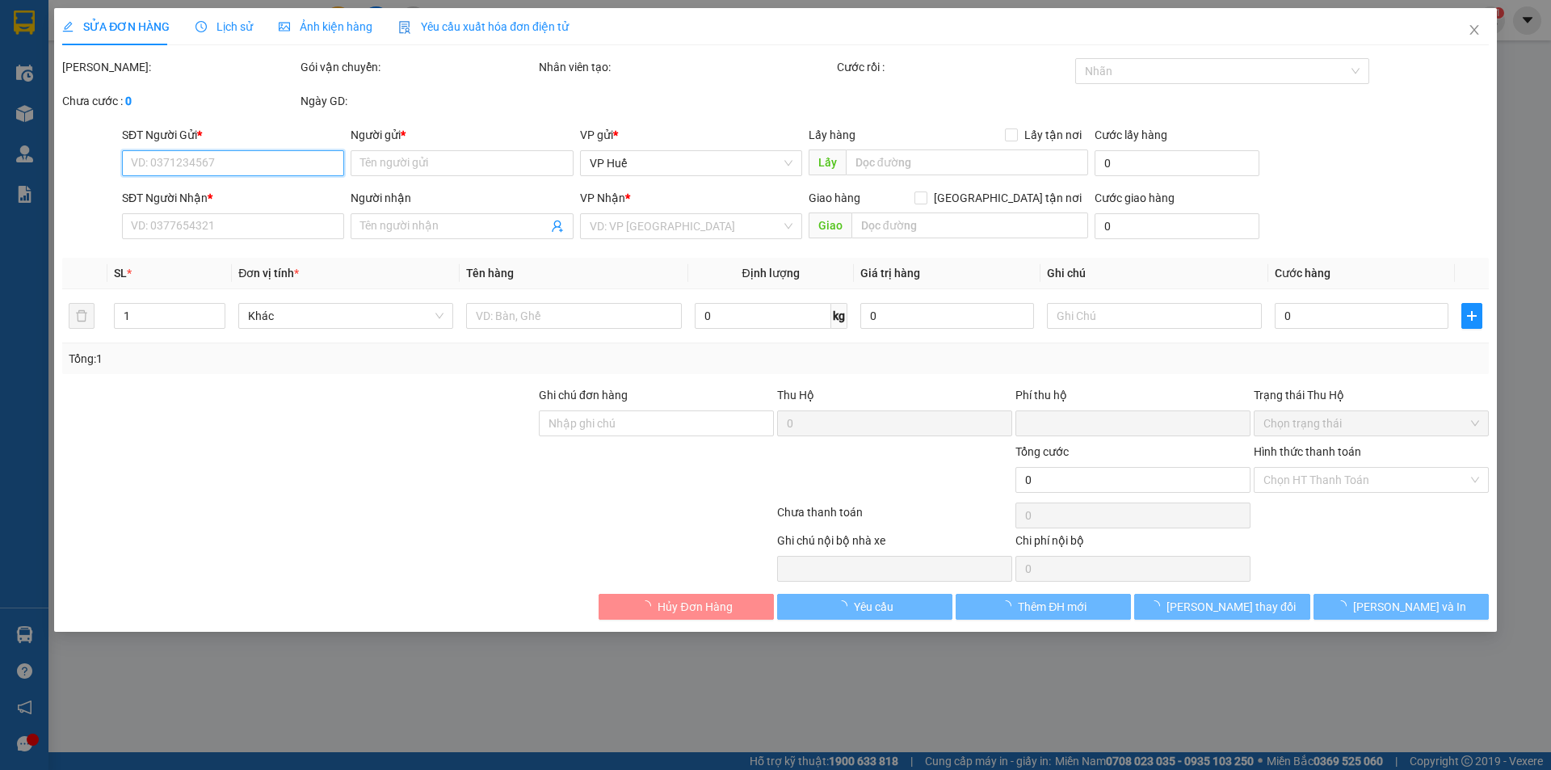
type input "0353629997"
type input "THU CÚC"
type input "0356037777"
type input "[PERSON_NAME]"
type input "0"
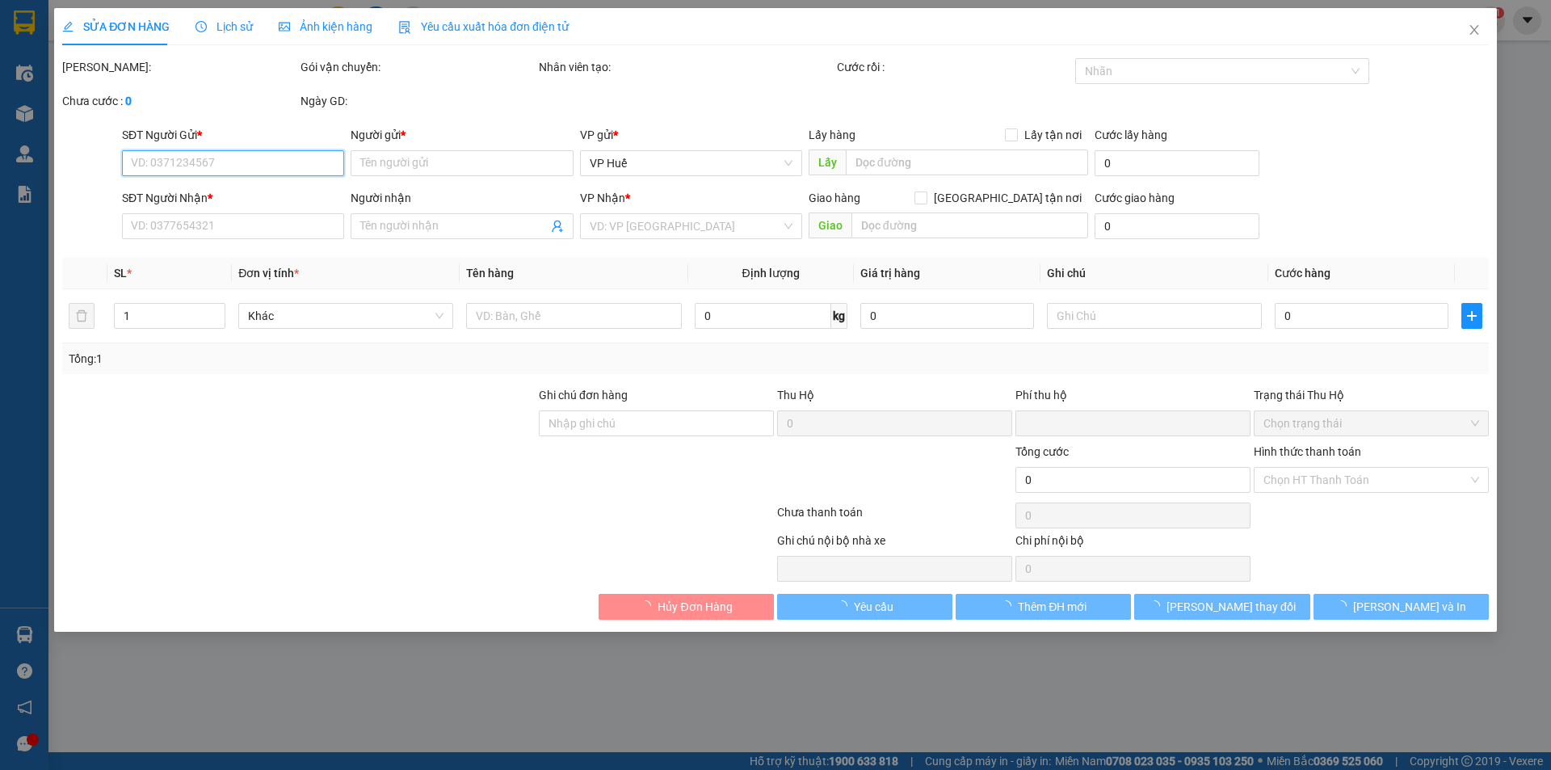
type input "210.000"
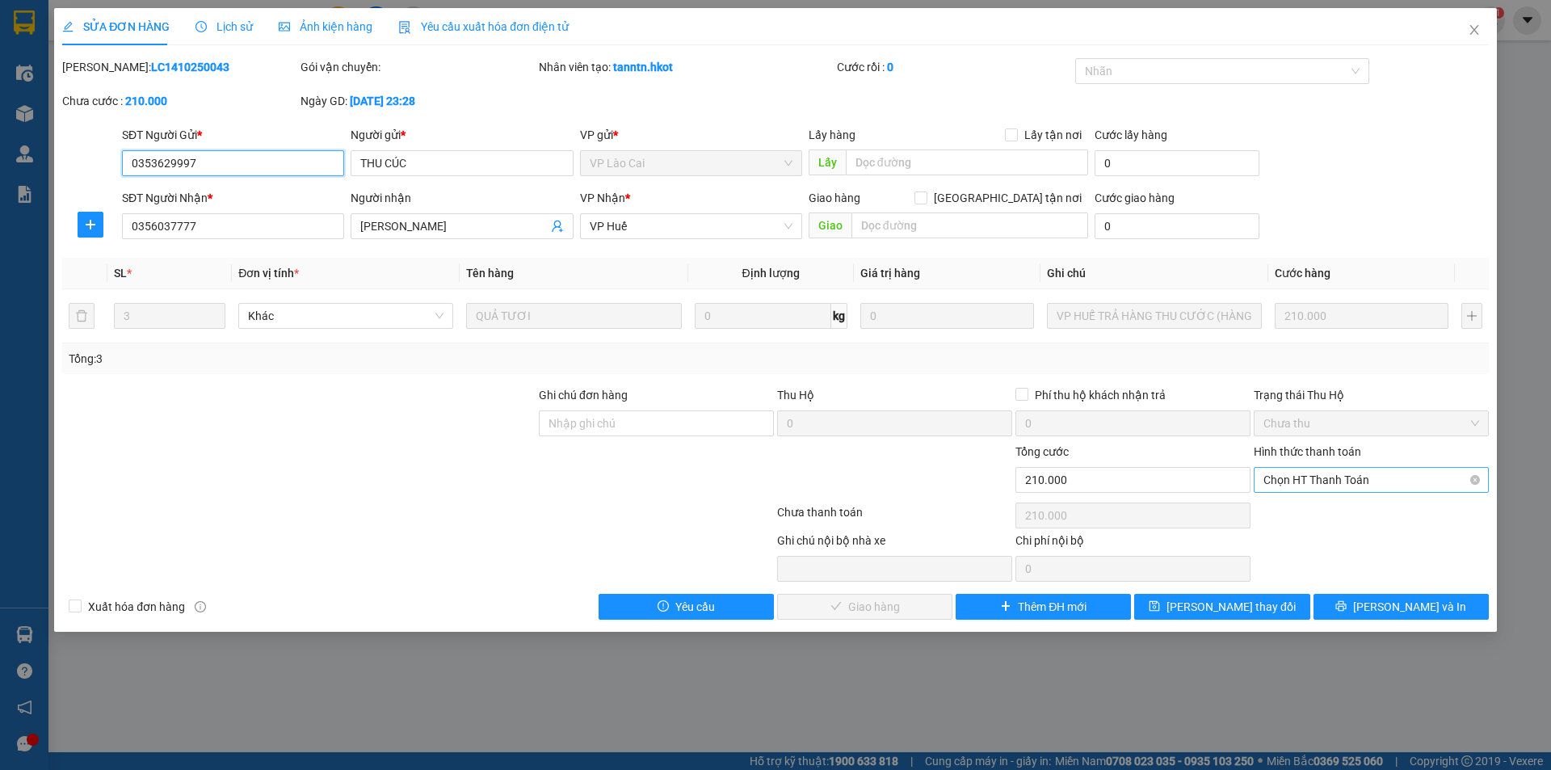
click at [1334, 488] on span "Chọn HT Thanh Toán" at bounding box center [1371, 480] width 216 height 24
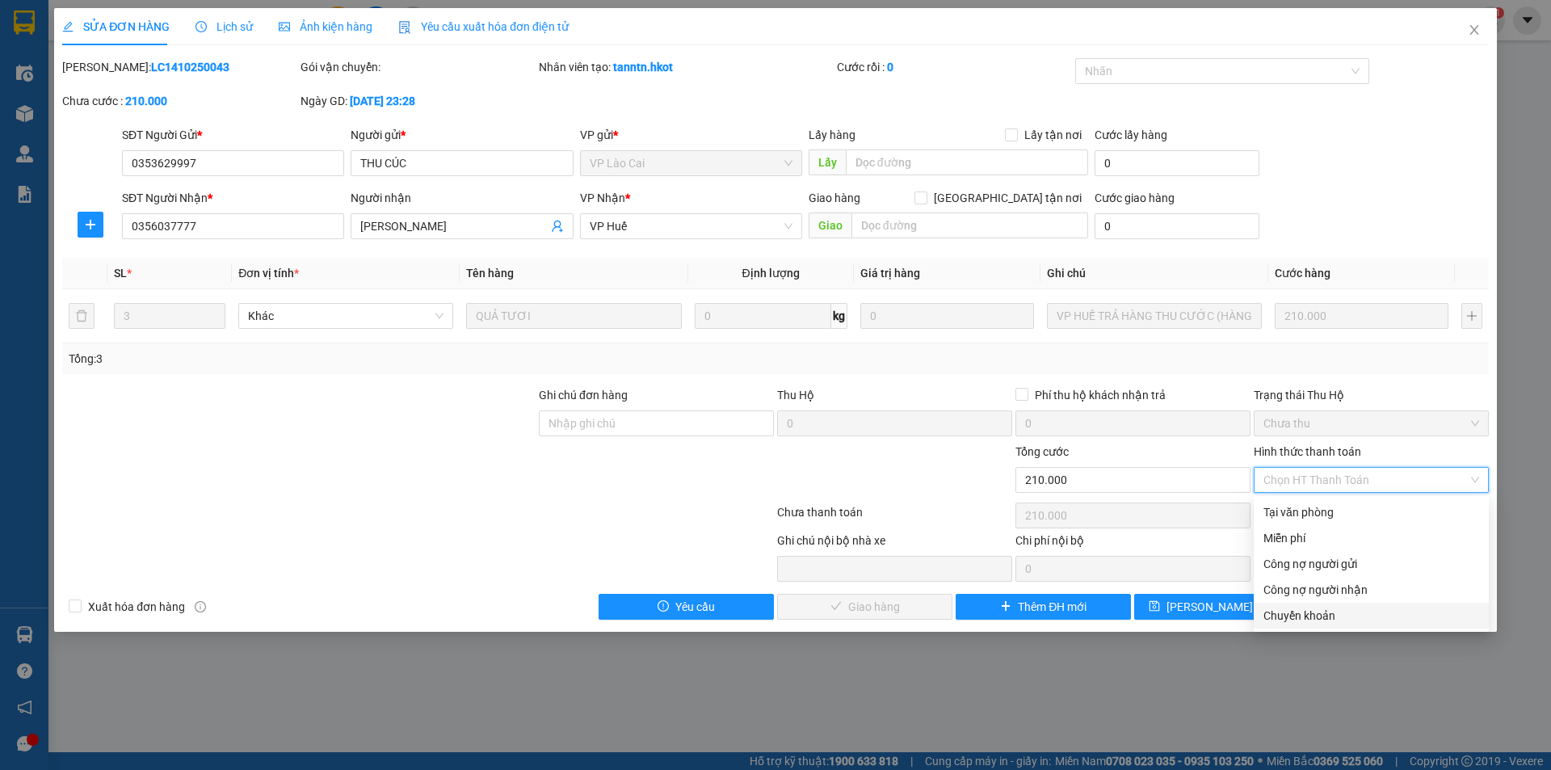
click at [1305, 613] on div "Chuyển khoản" at bounding box center [1371, 616] width 216 height 18
type input "0"
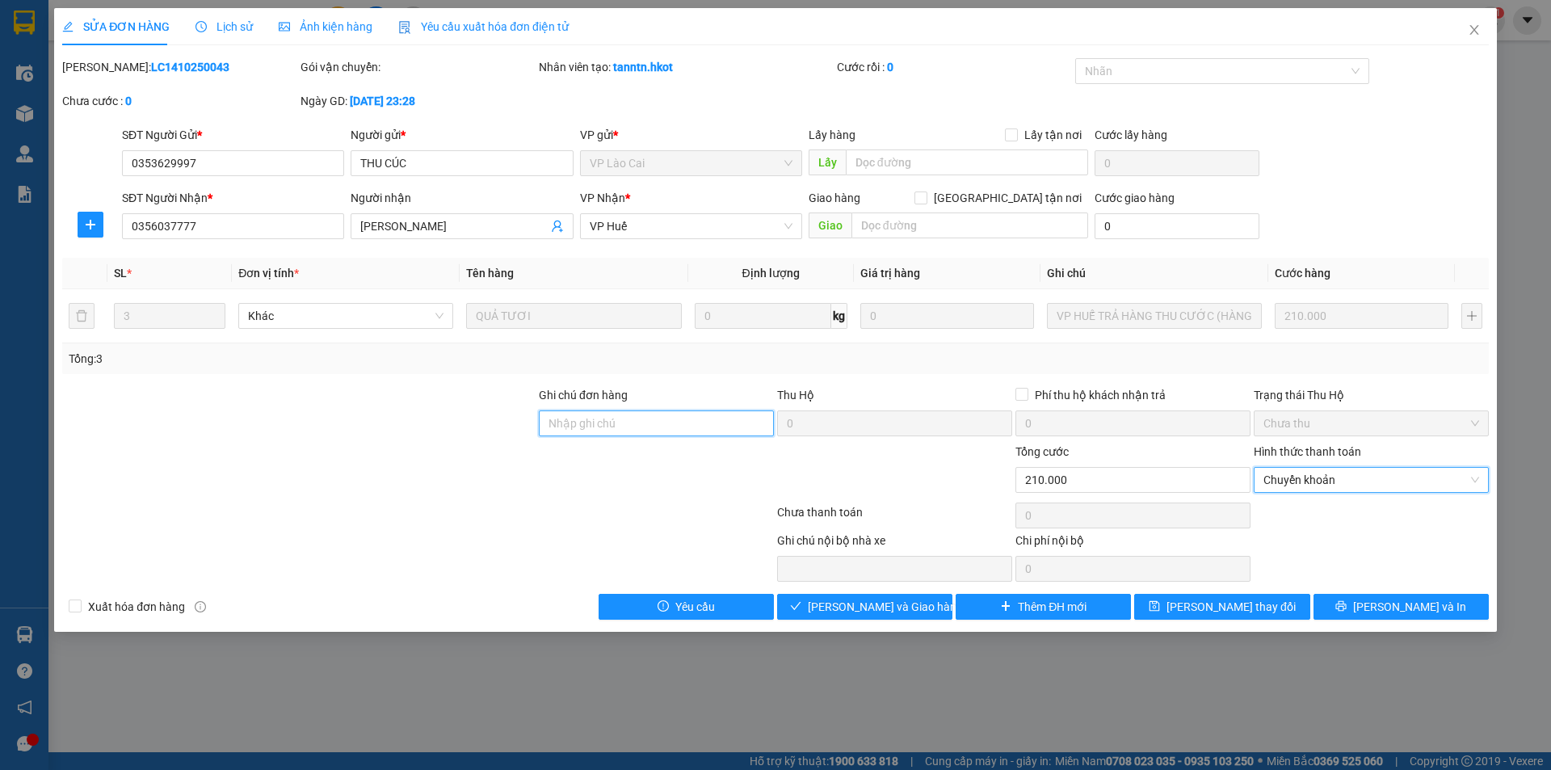
click at [714, 429] on input "Ghi chú đơn hàng" at bounding box center [656, 423] width 235 height 26
type input "Sang đã ck cho cty ngày 15/10"
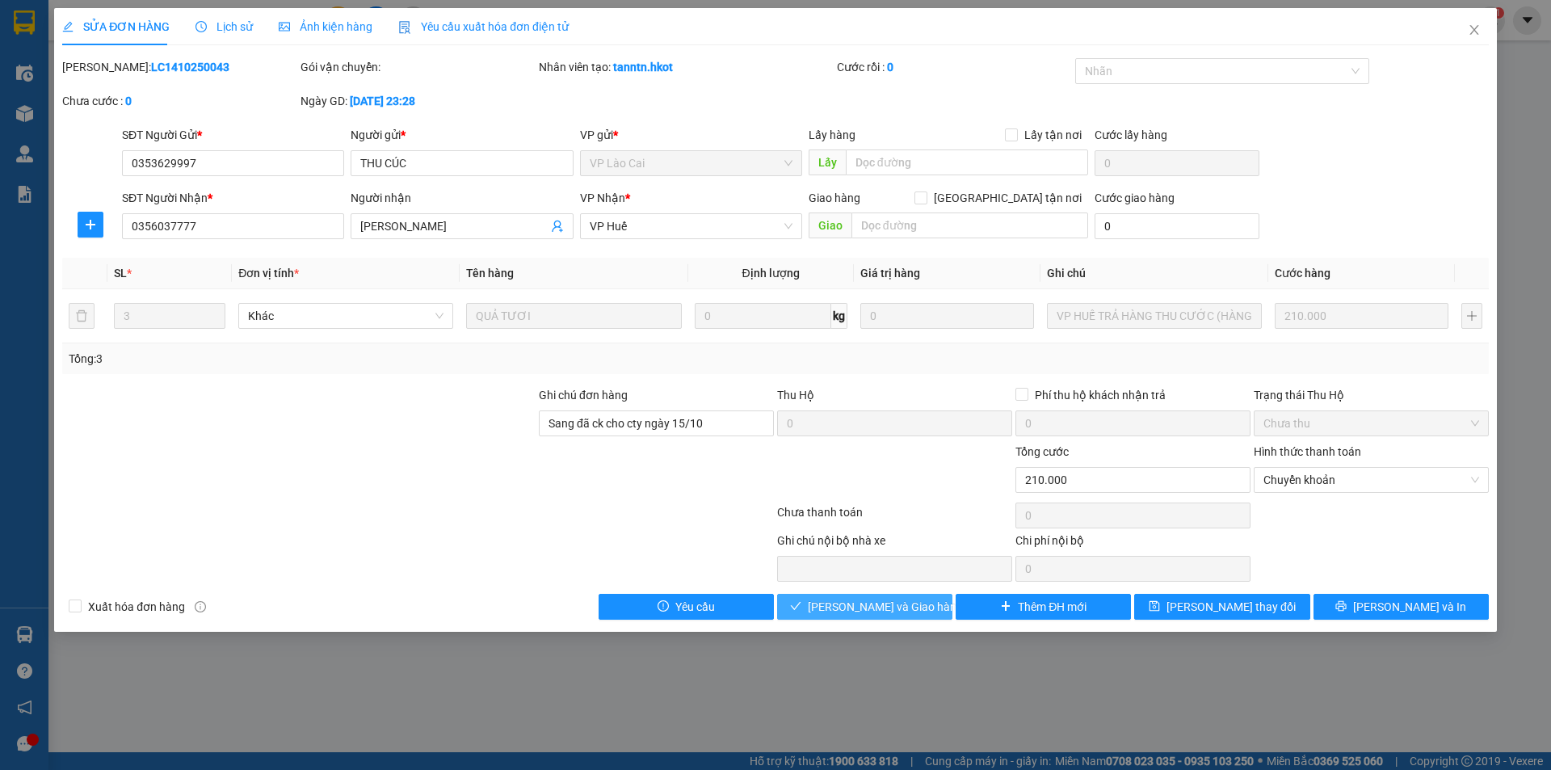
click at [885, 600] on span "[PERSON_NAME] và Giao hàng" at bounding box center [885, 607] width 155 height 18
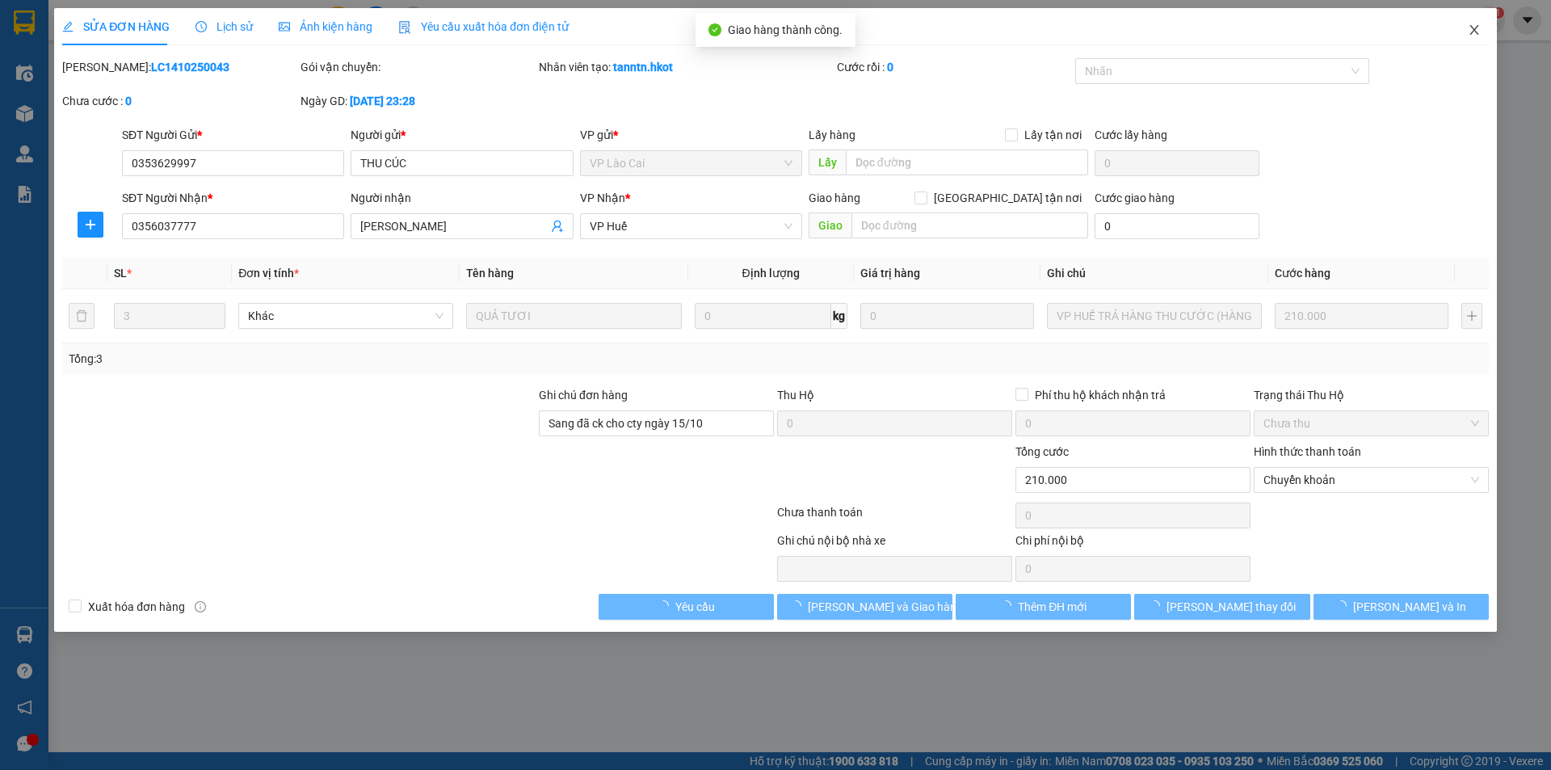
click at [1472, 27] on icon "close" at bounding box center [1473, 30] width 9 height 10
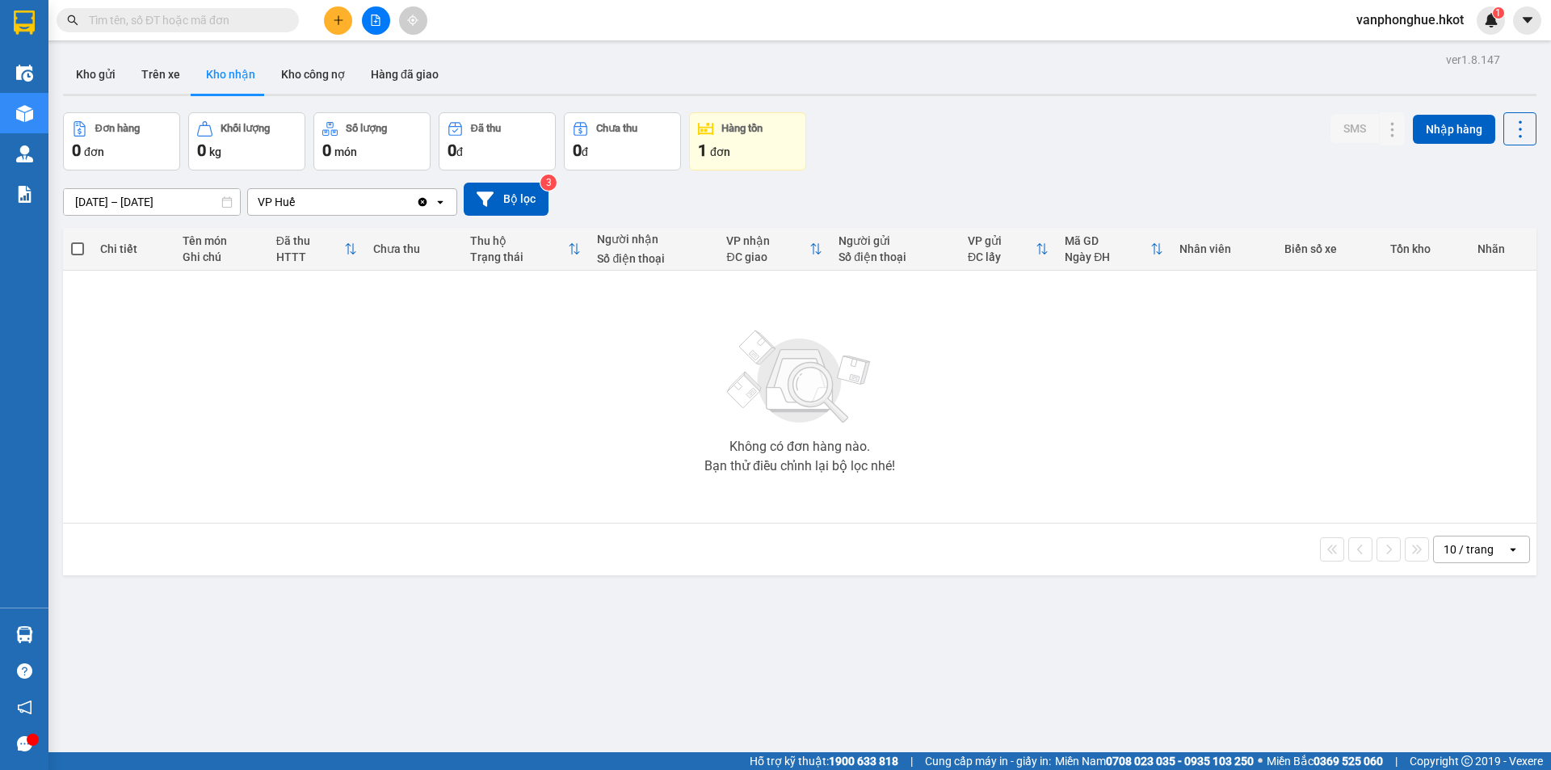
click at [1097, 151] on div "Đơn hàng 0 đơn Khối lượng 0 kg Số lượng 0 món Đã thu 0 đ Chưa thu 0 đ Hàng tồn …" at bounding box center [799, 141] width 1473 height 58
click at [302, 74] on button "Kho công nợ" at bounding box center [313, 74] width 90 height 39
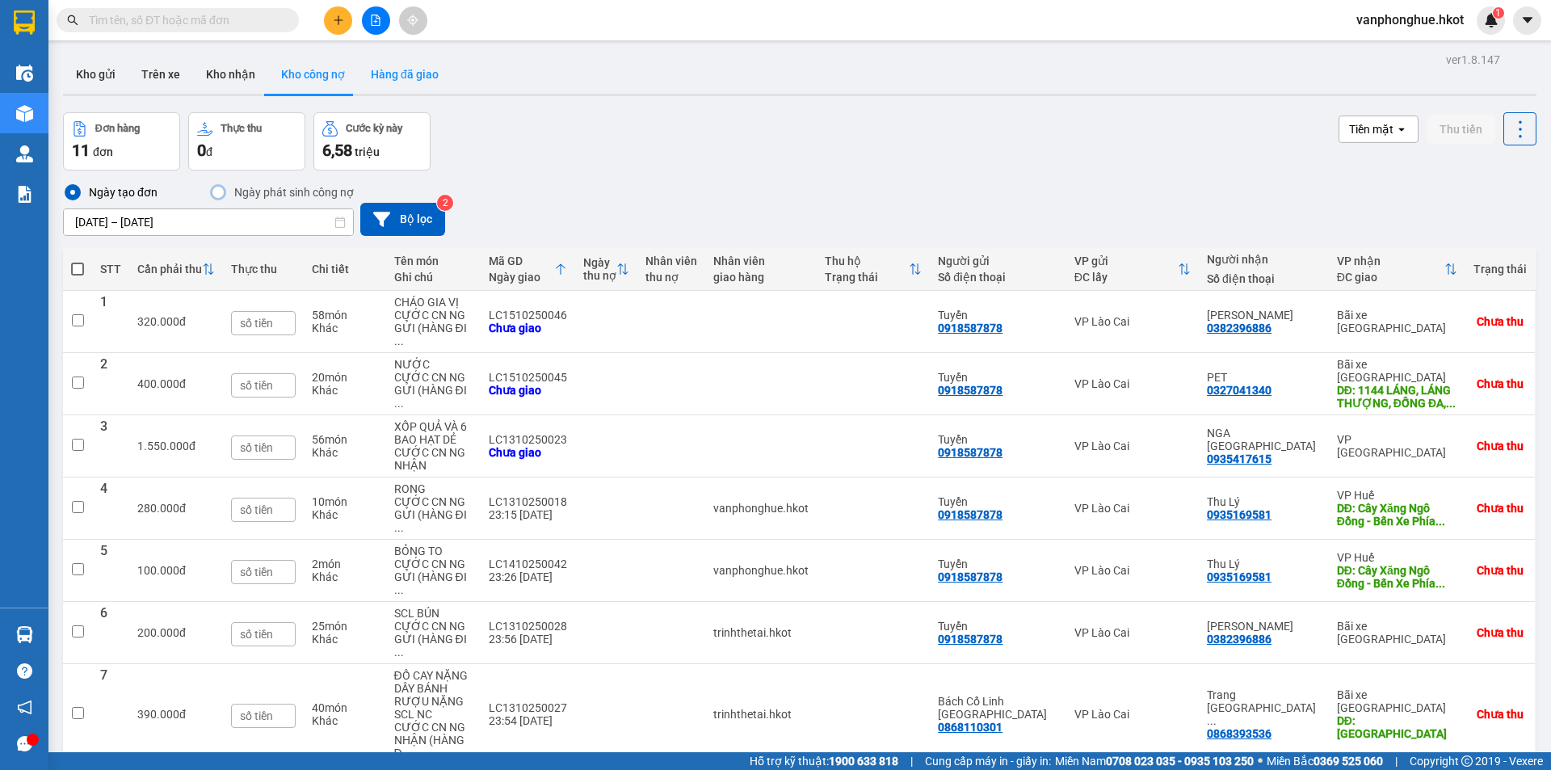
click at [405, 77] on button "Hàng đã giao" at bounding box center [405, 74] width 94 height 39
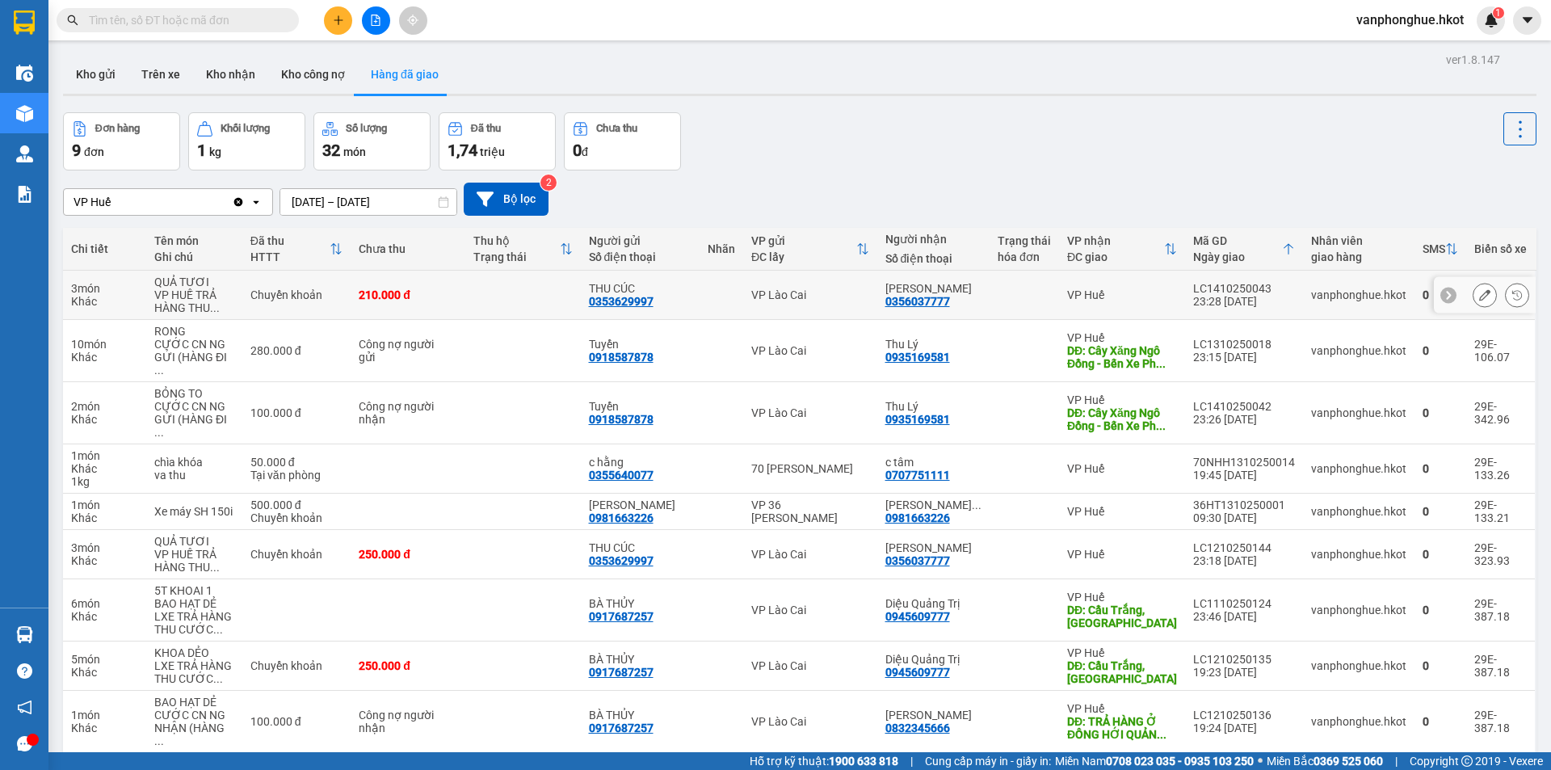
click at [1479, 294] on icon at bounding box center [1484, 294] width 11 height 11
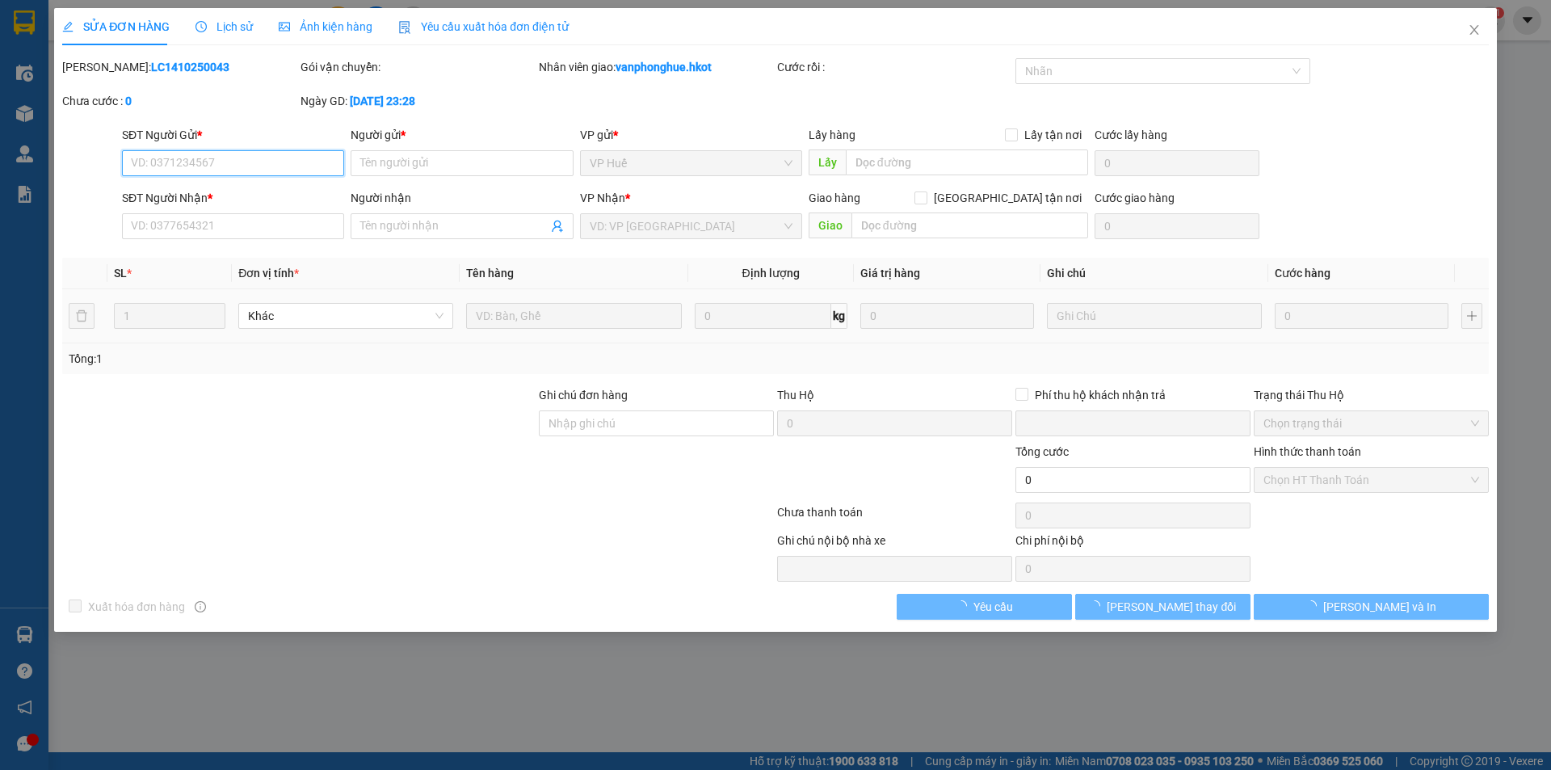
type input "0353629997"
type input "THU CÚC"
type input "0356037777"
type input "[PERSON_NAME]"
type input "Sang đã ck cho cty ngày 15/10"
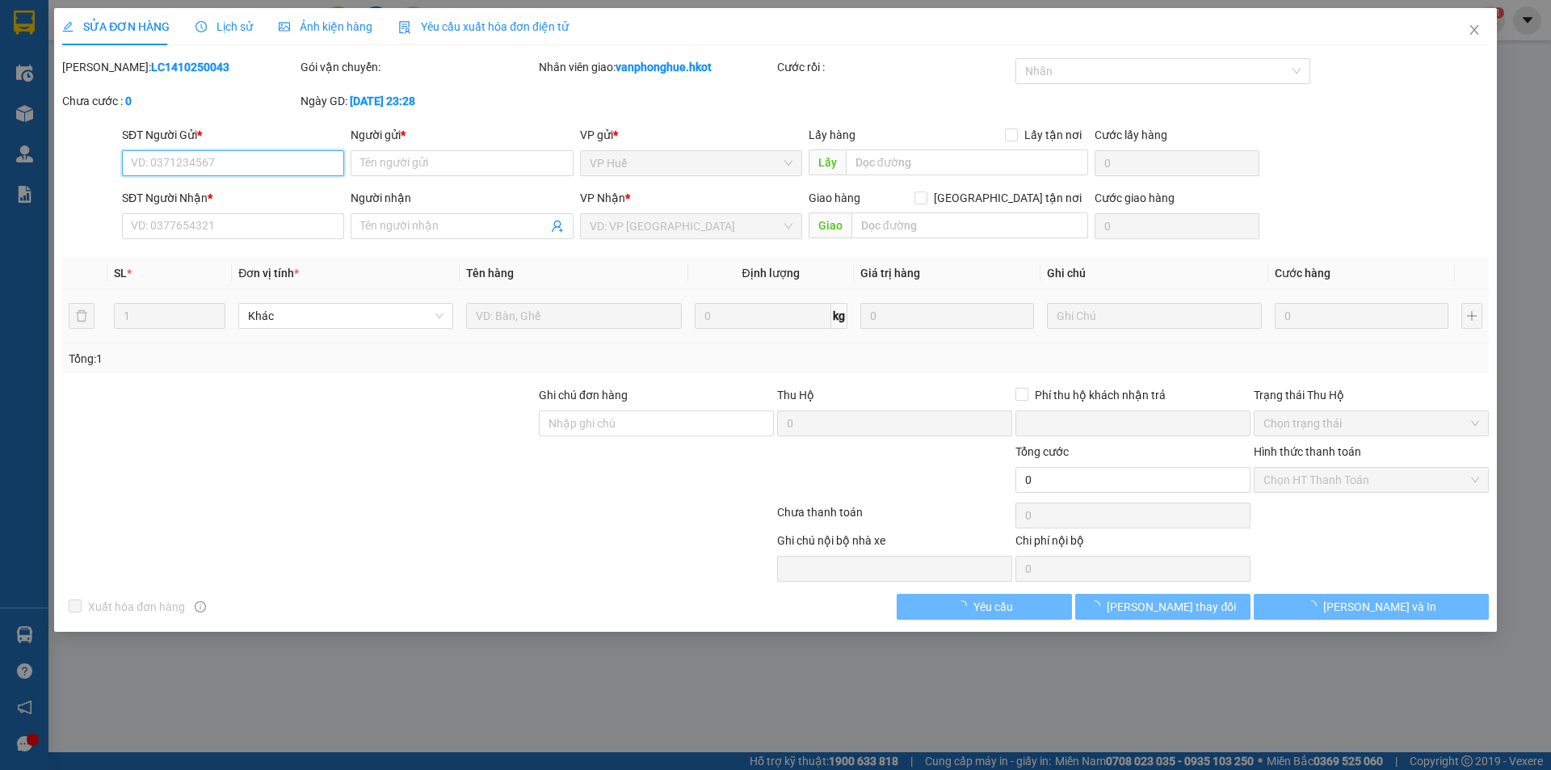
type input "0"
type input "210.000"
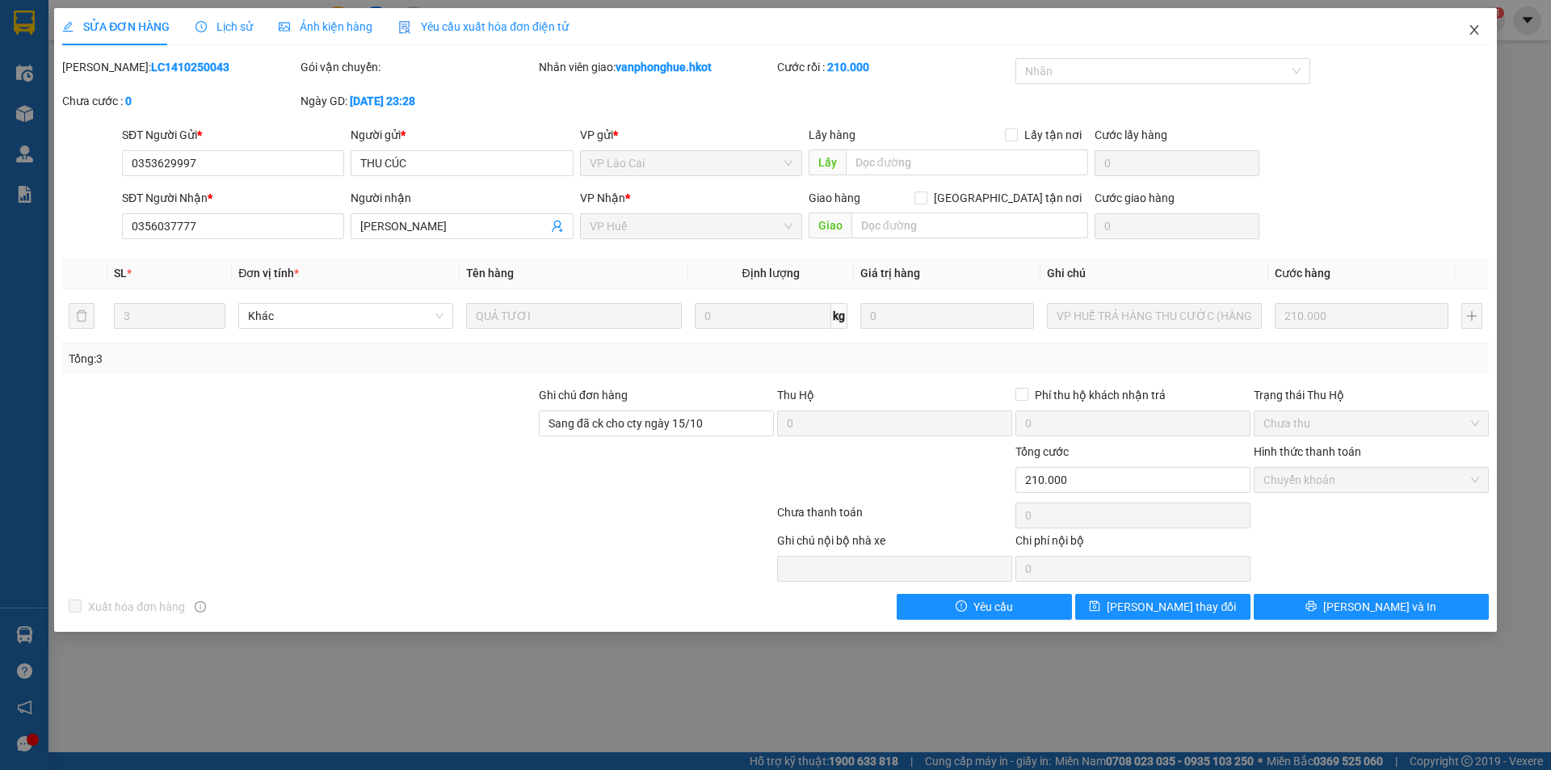
click at [1474, 26] on icon "close" at bounding box center [1474, 29] width 13 height 13
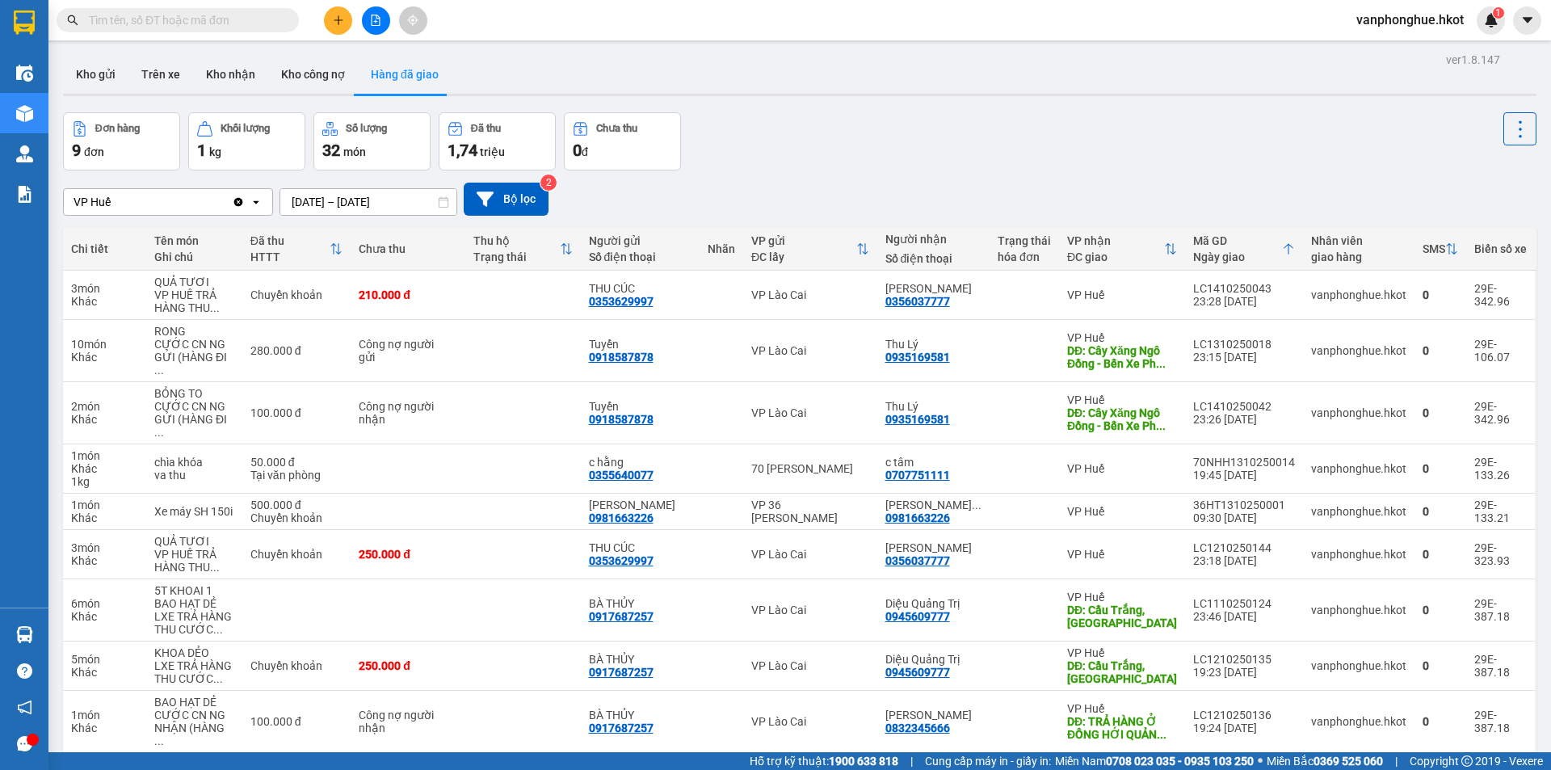
scroll to position [74, 0]
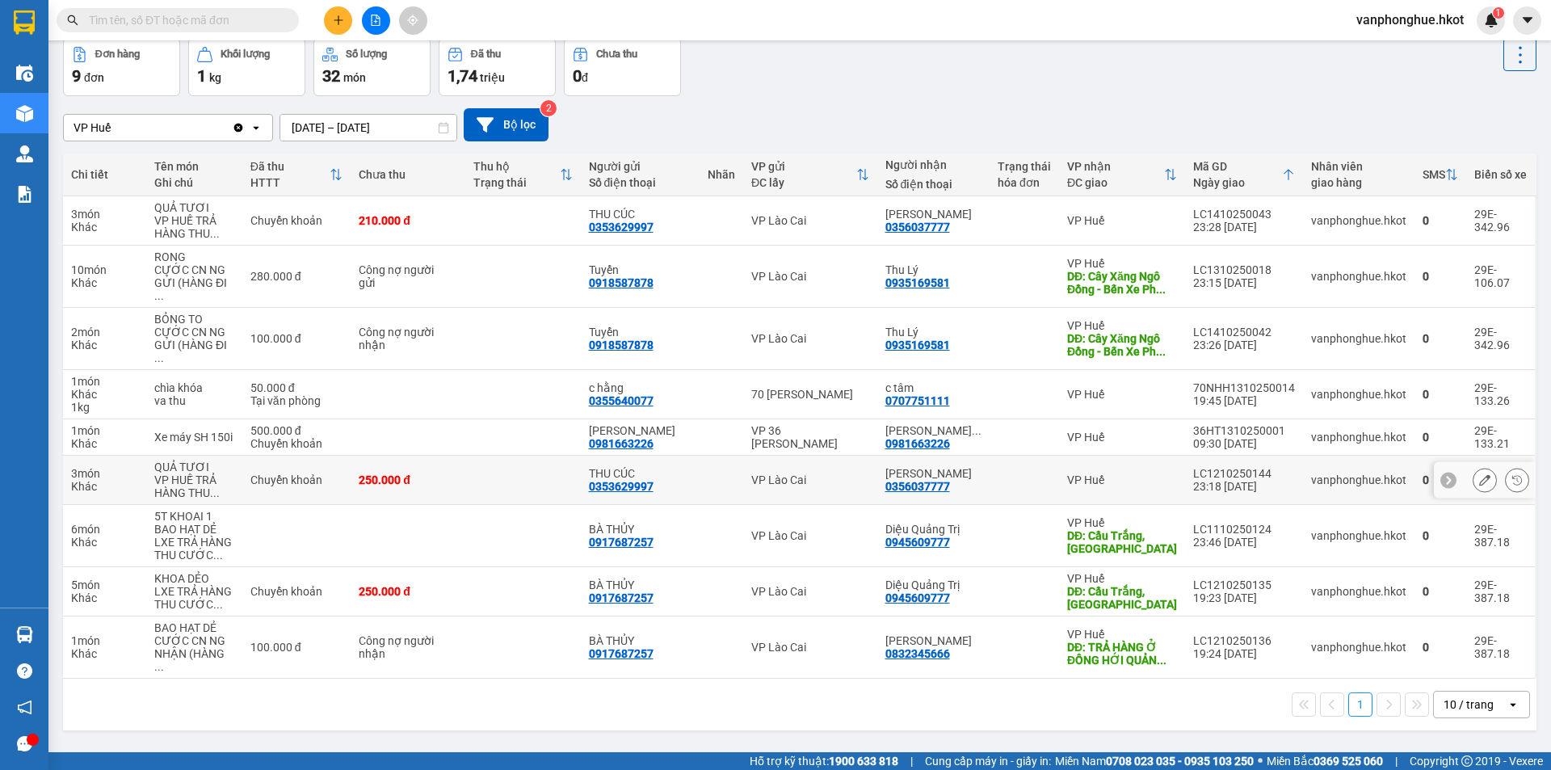
click at [1473, 466] on button at bounding box center [1484, 480] width 23 height 28
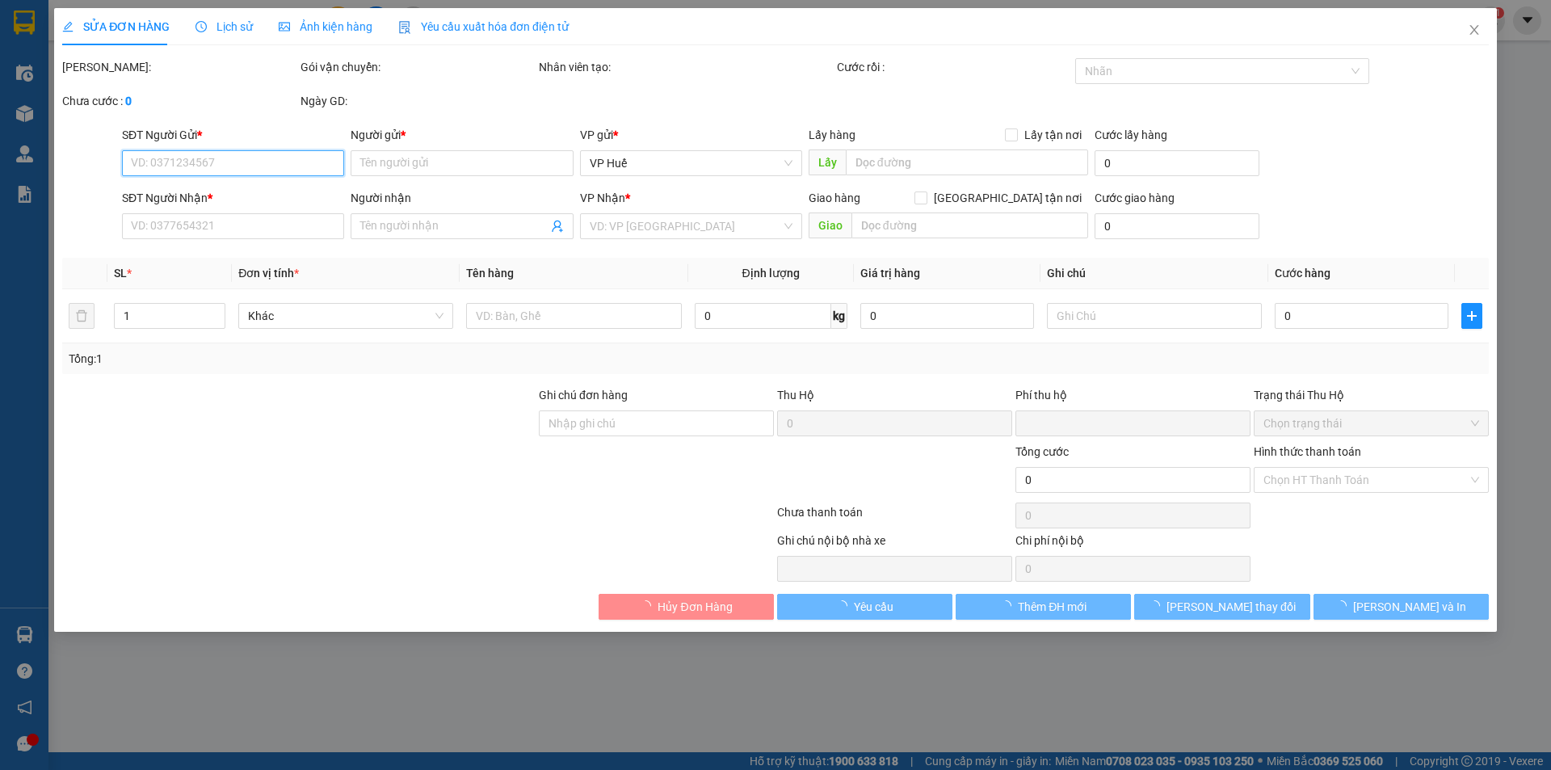
type input "0353629997"
type input "THU CÚC"
type input "0356037777"
type input "[PERSON_NAME]"
type input "Sang đã ck cty ngày 13/10."
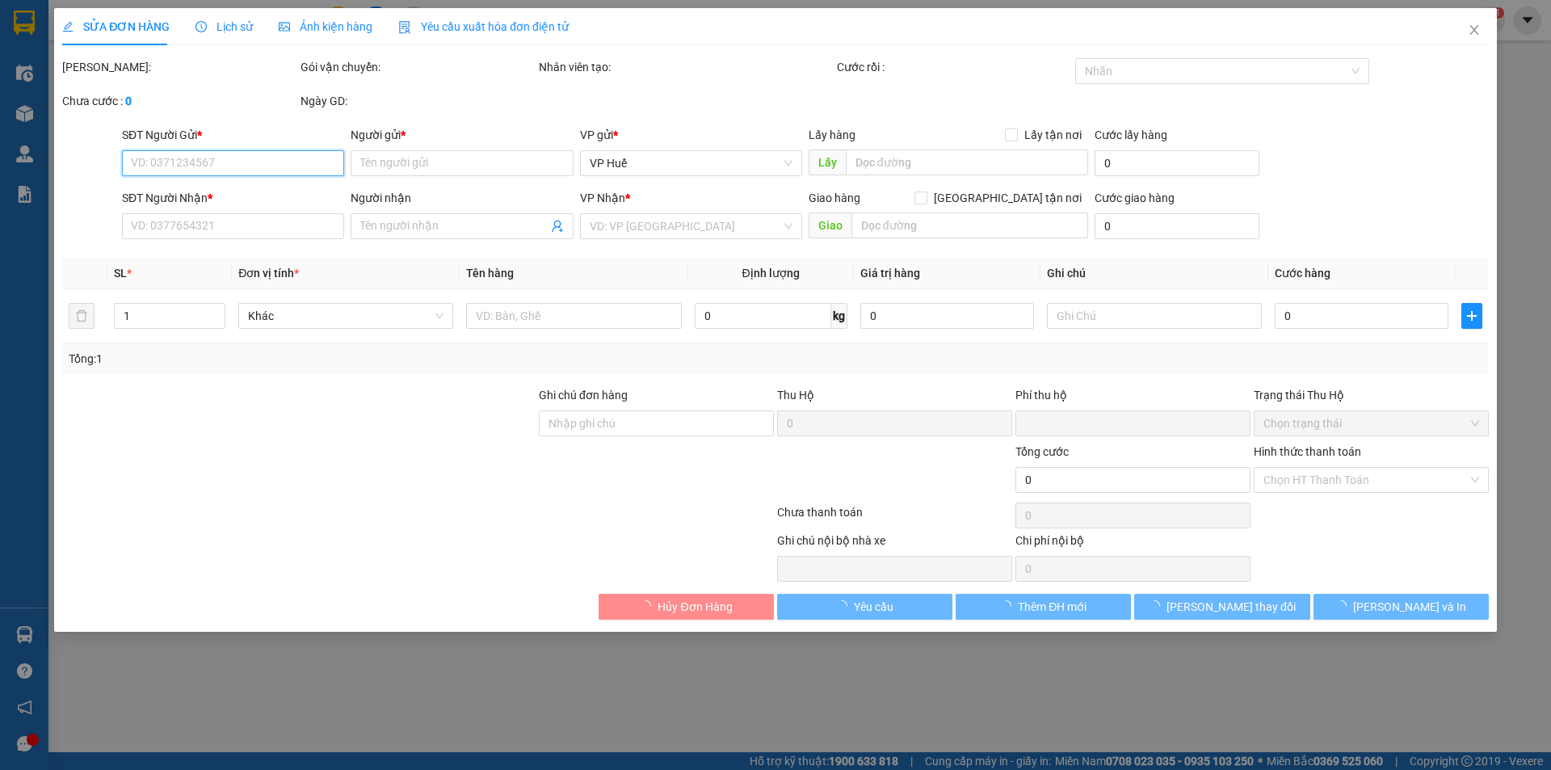
type input "0"
type input "250.000"
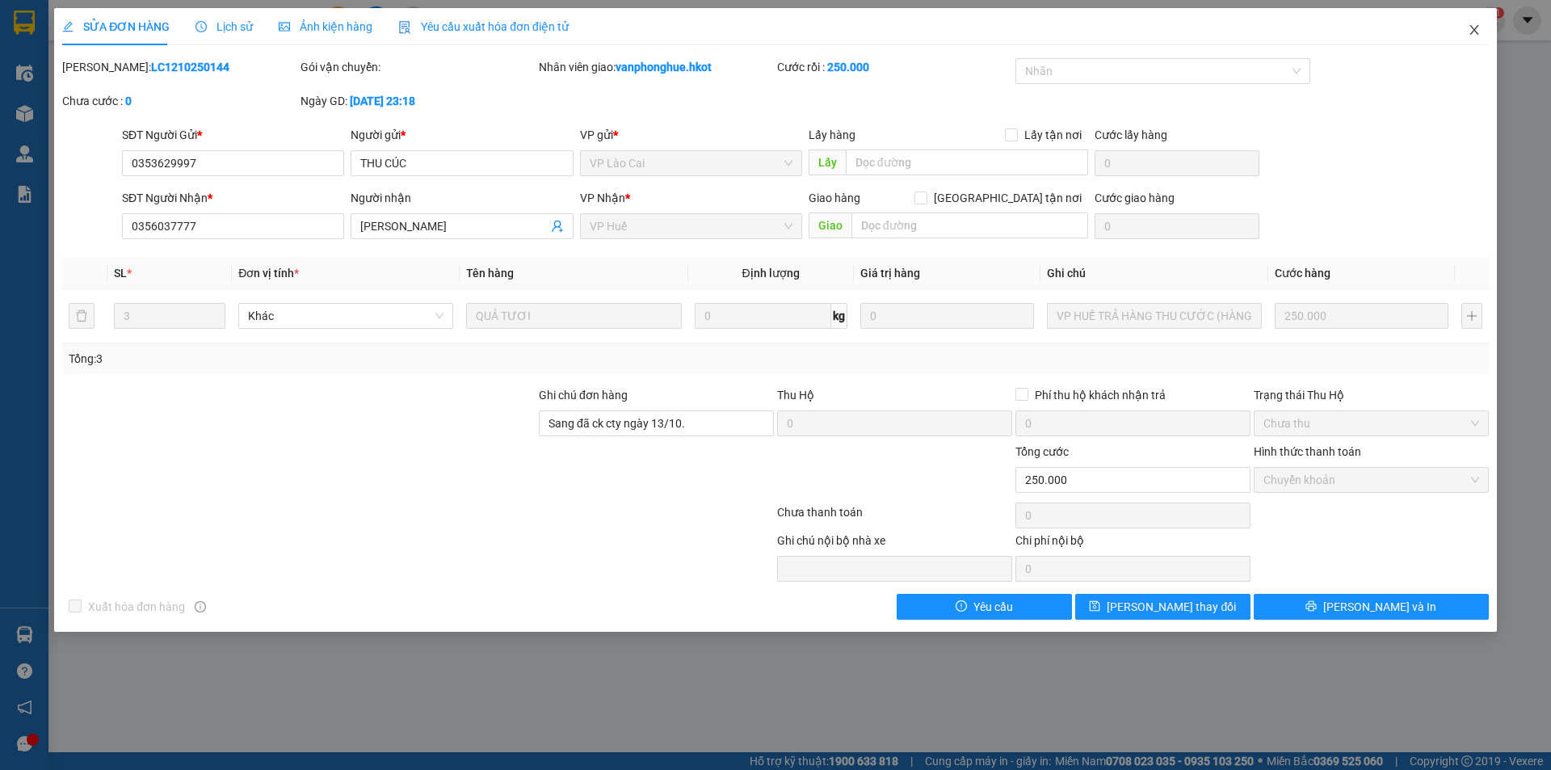
click at [1476, 32] on icon "close" at bounding box center [1473, 30] width 9 height 10
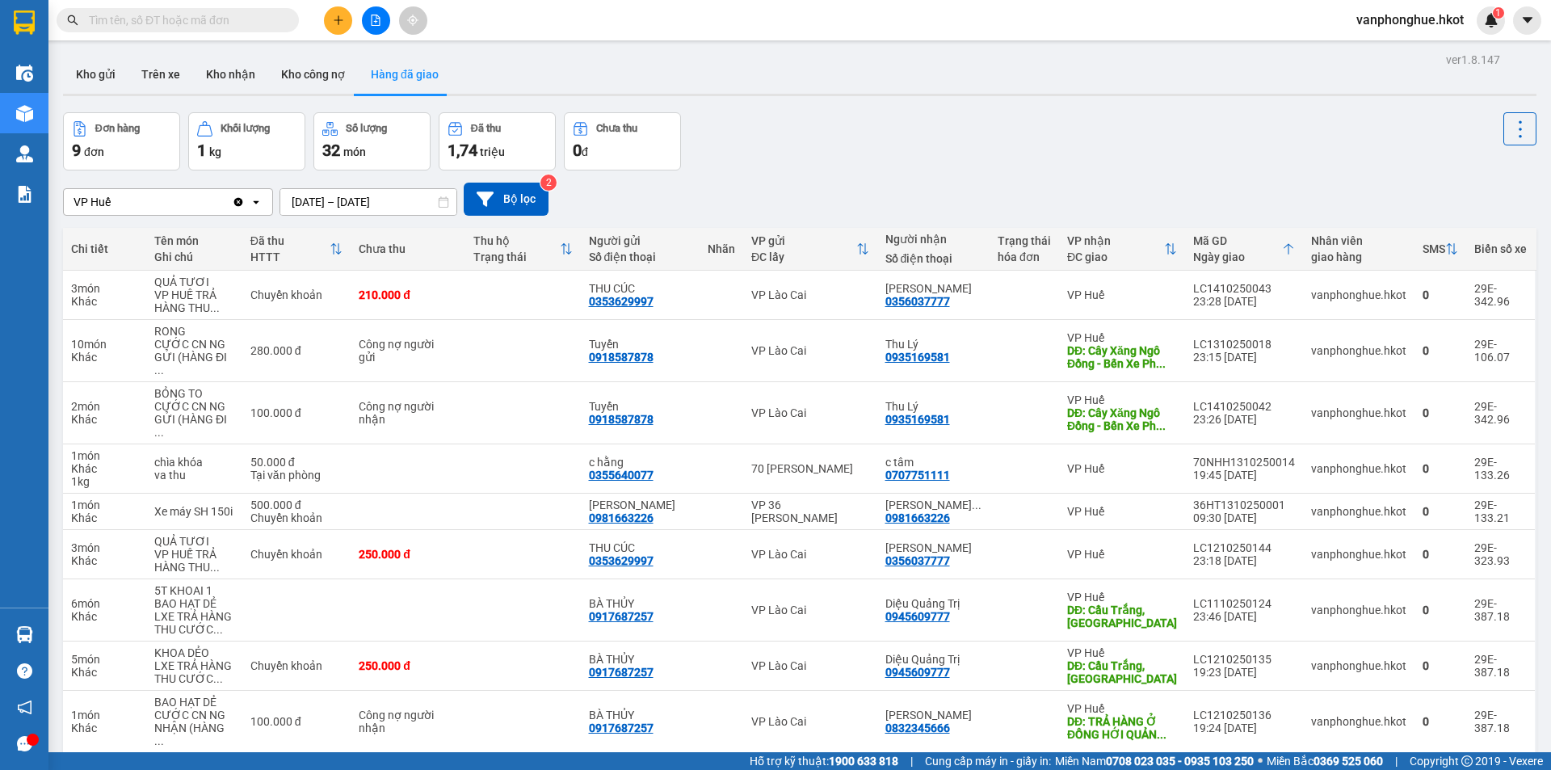
drag, startPoint x: 829, startPoint y: 171, endPoint x: 799, endPoint y: 161, distance: 31.7
click at [829, 169] on div "ver 1.8.147 Kho gửi Trên xe Kho nhận Kho công nợ Hàng đã giao Đơn hàng 9 đơn Kh…" at bounding box center [800, 433] width 1486 height 770
click at [82, 77] on button "Kho gửi" at bounding box center [95, 74] width 65 height 39
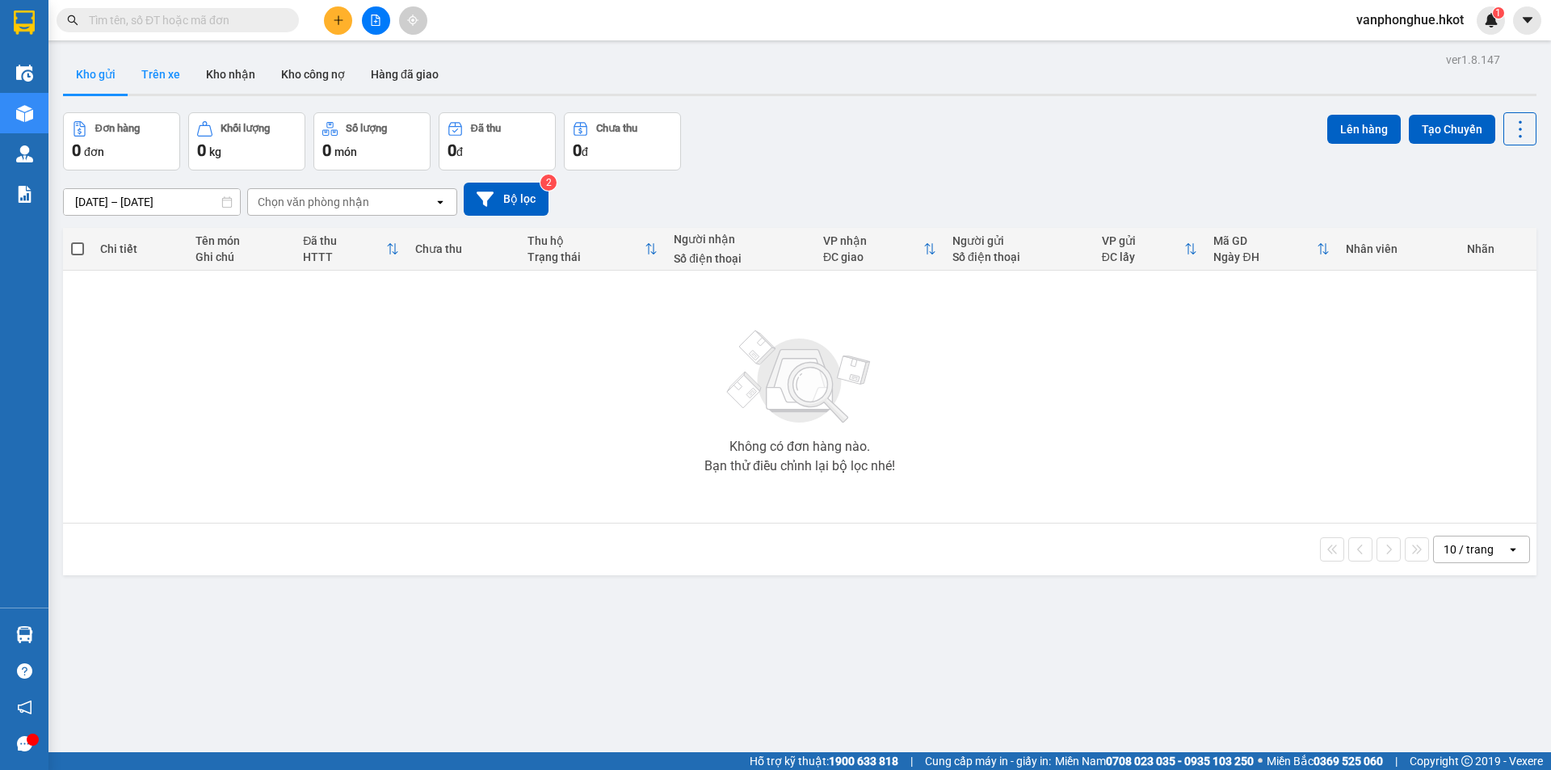
click at [161, 74] on button "Trên xe" at bounding box center [160, 74] width 65 height 39
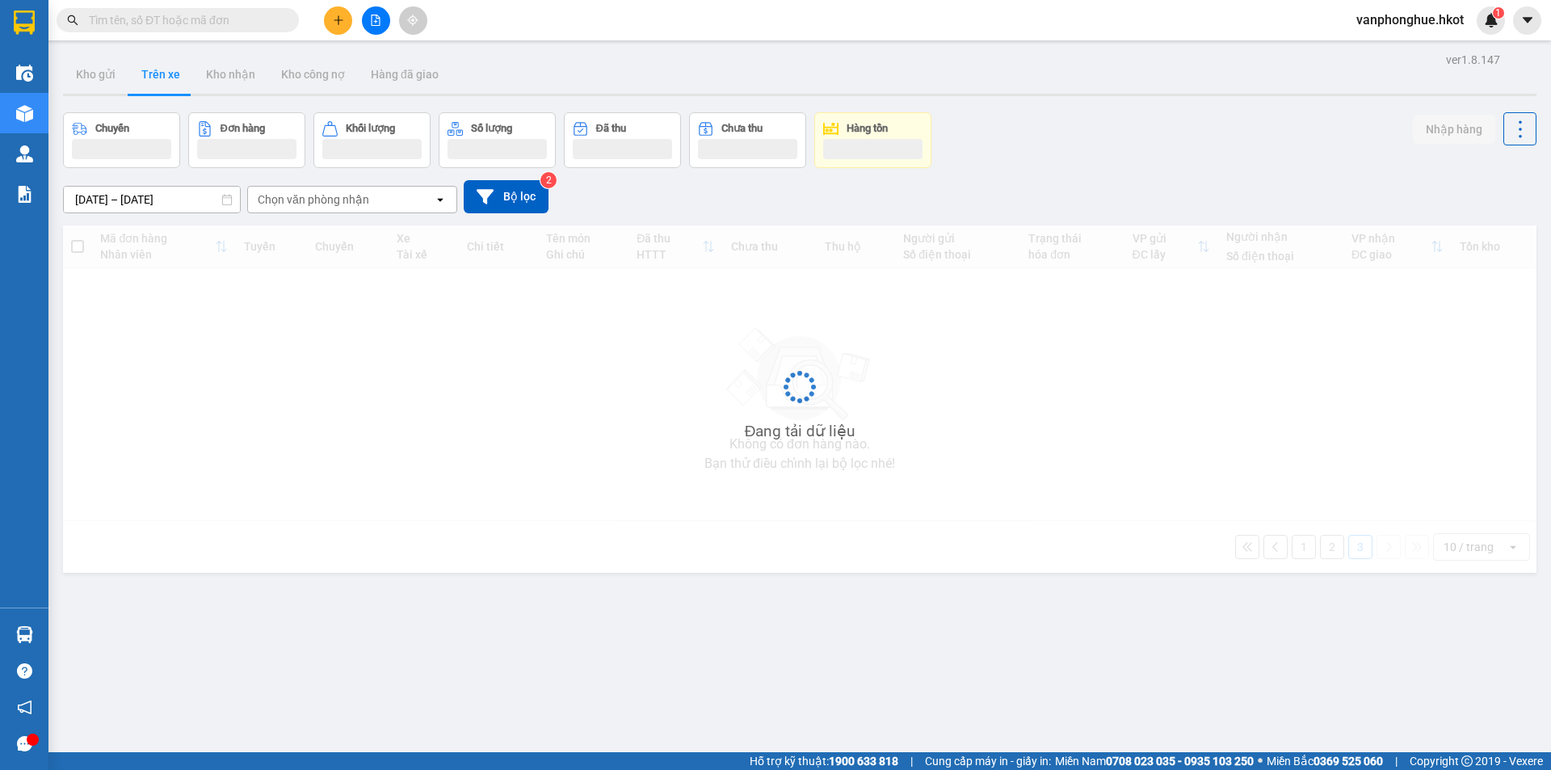
click at [758, 78] on div "Kho gửi Trên xe Kho nhận Kho công nợ Hàng đã giao" at bounding box center [799, 76] width 1473 height 43
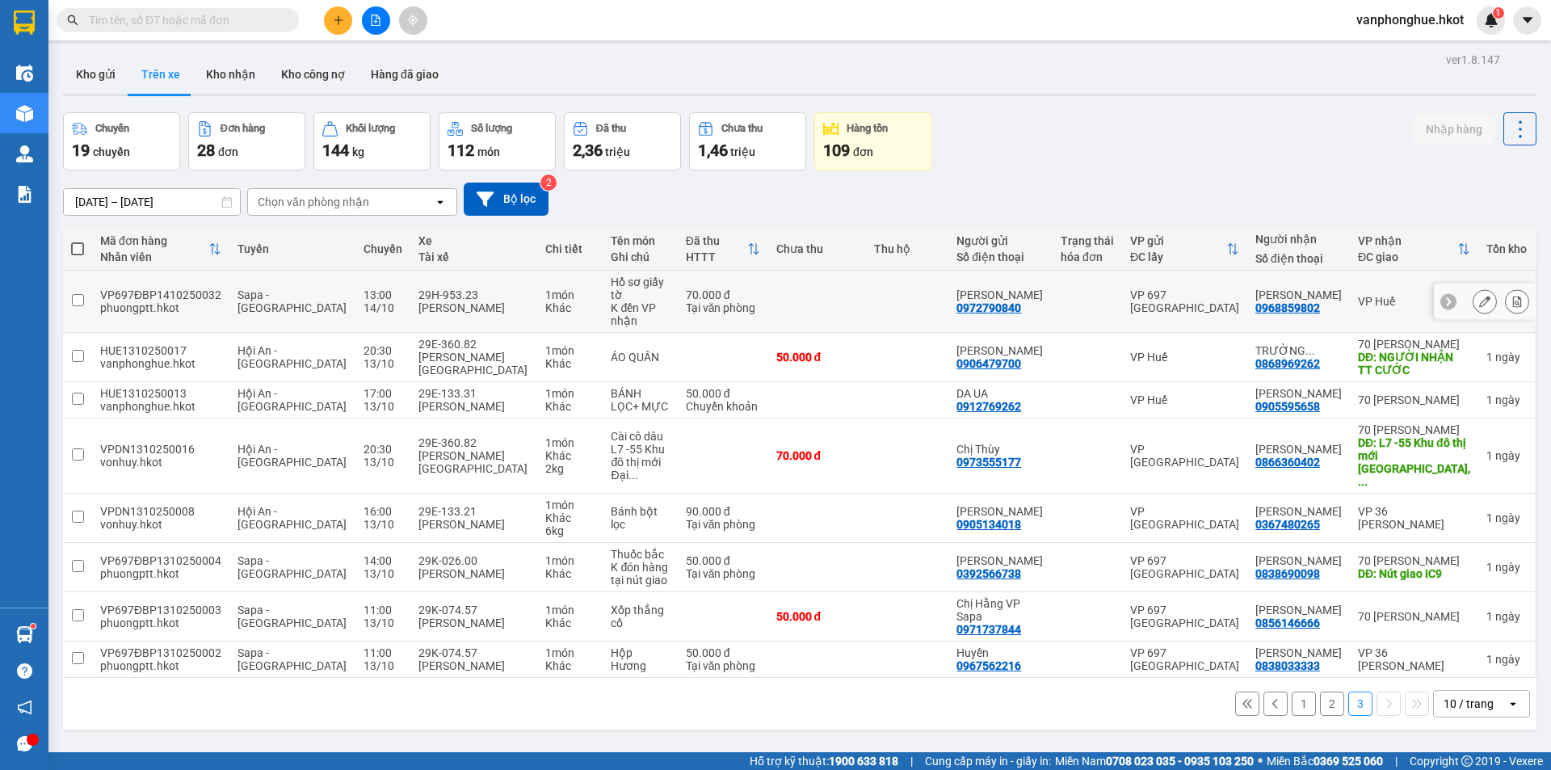
click at [77, 294] on input "checkbox" at bounding box center [78, 300] width 12 height 12
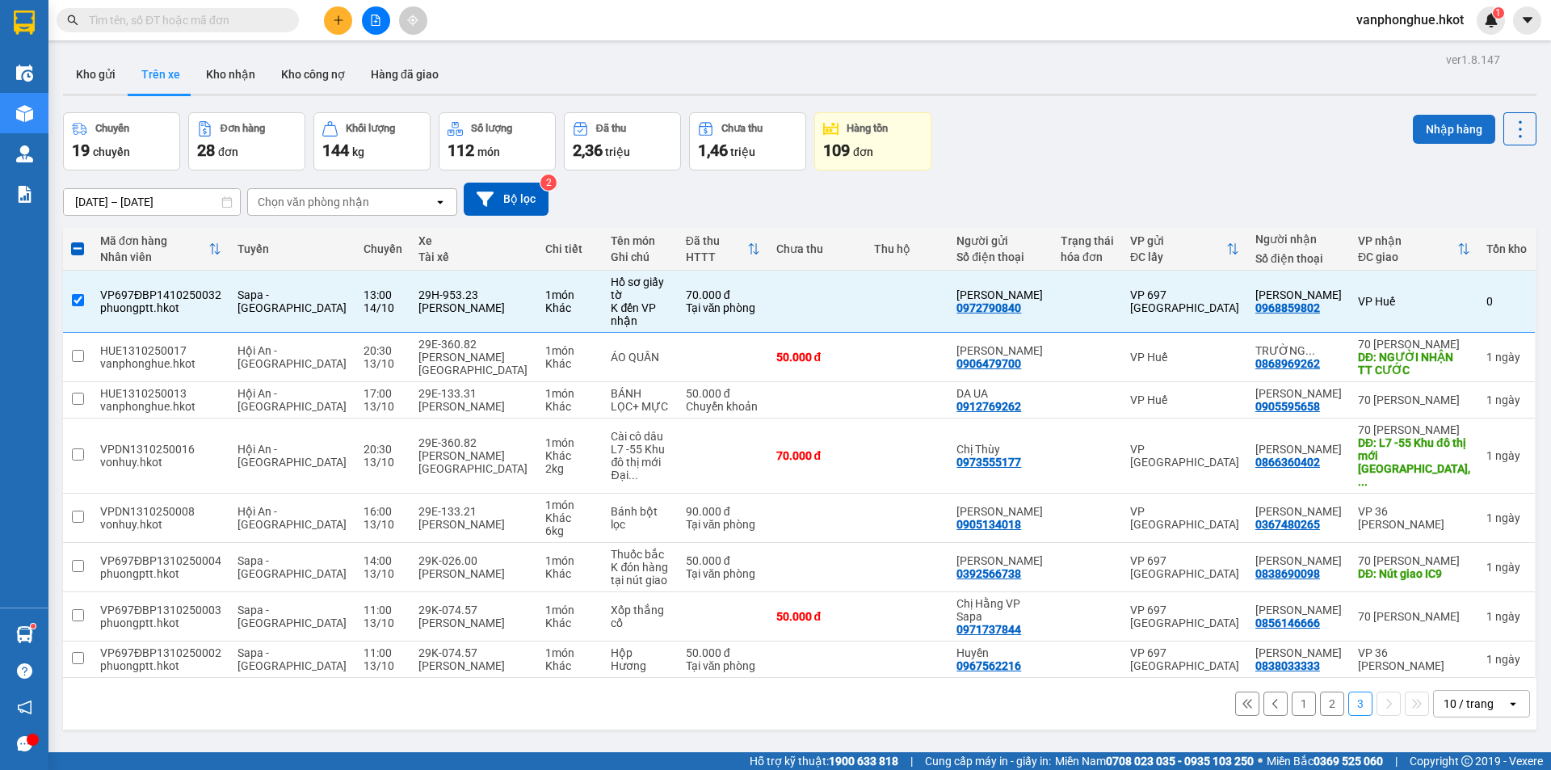
click at [1449, 128] on button "Nhập hàng" at bounding box center [1454, 129] width 82 height 29
checkbox input "false"
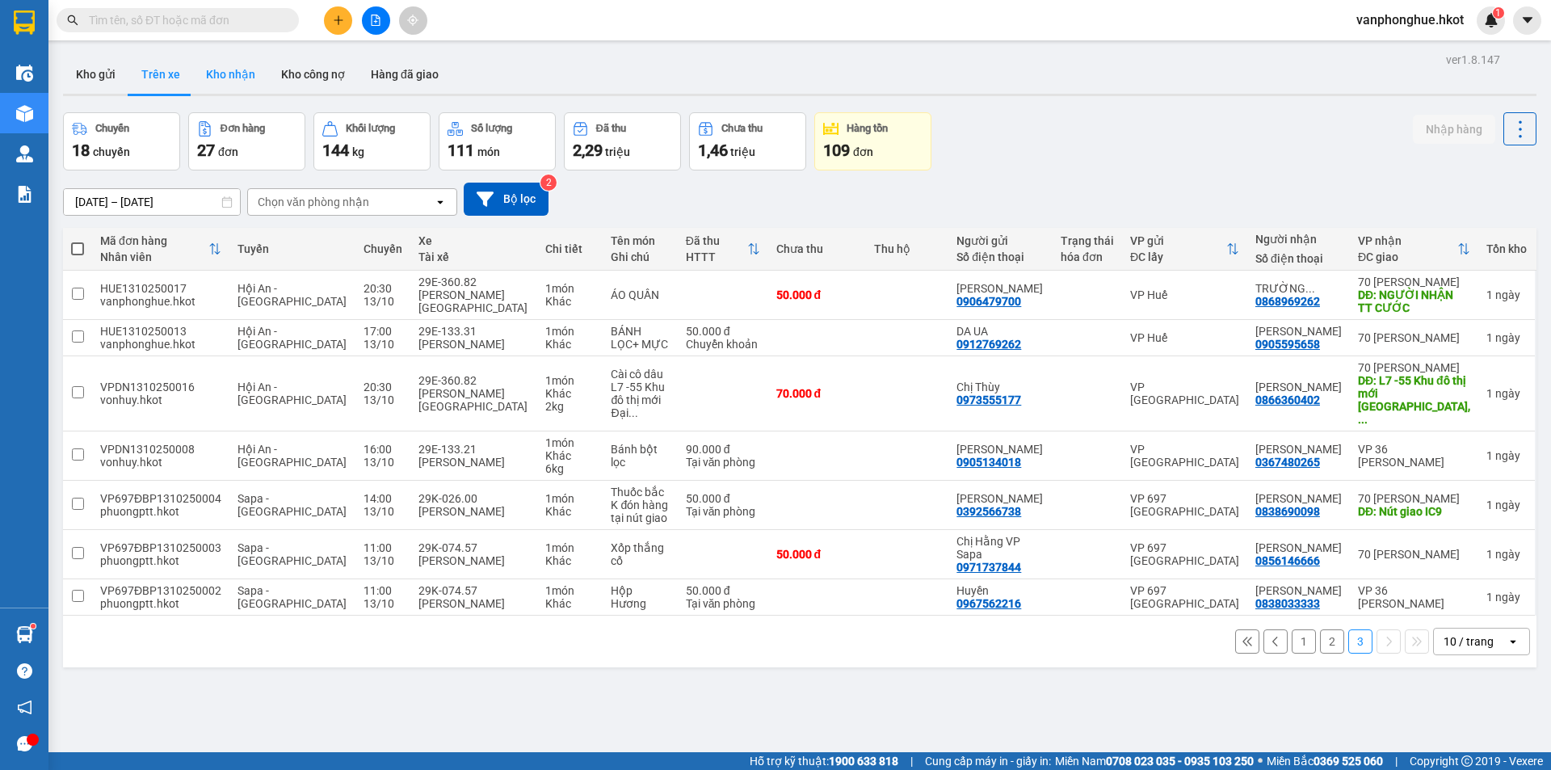
click at [218, 69] on button "Kho nhận" at bounding box center [230, 74] width 75 height 39
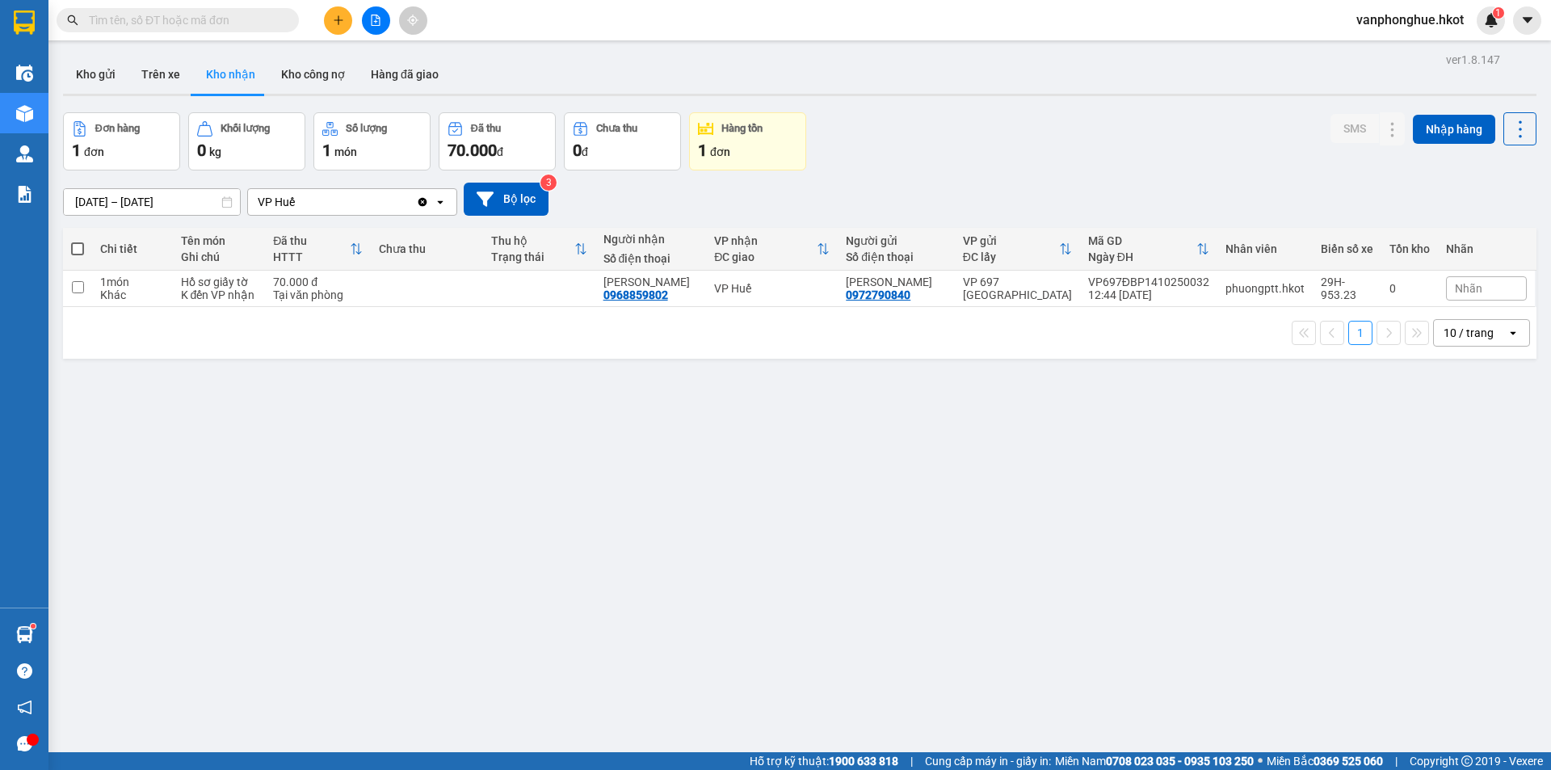
click at [941, 82] on div "Kho gửi Trên xe Kho nhận Kho công nợ Hàng đã giao" at bounding box center [799, 76] width 1473 height 43
